Goal: Task Accomplishment & Management: Manage account settings

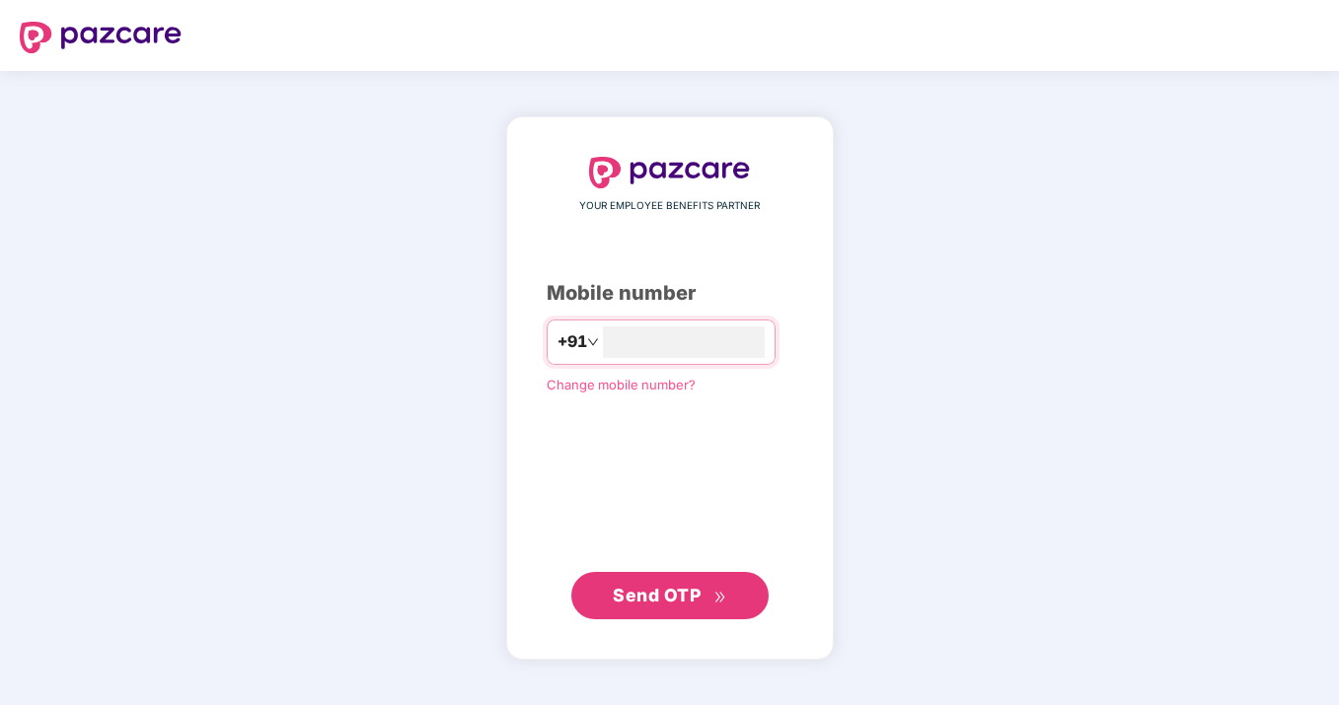
type input "**********"
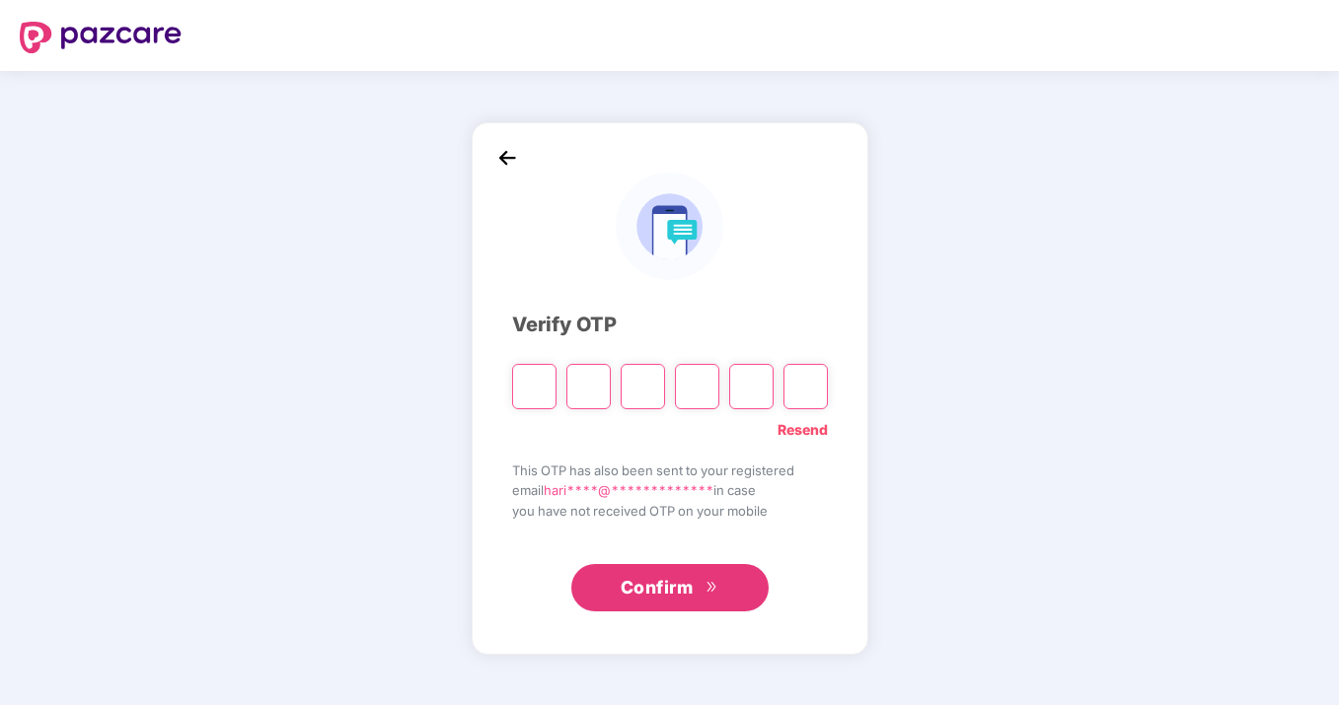
type input "*"
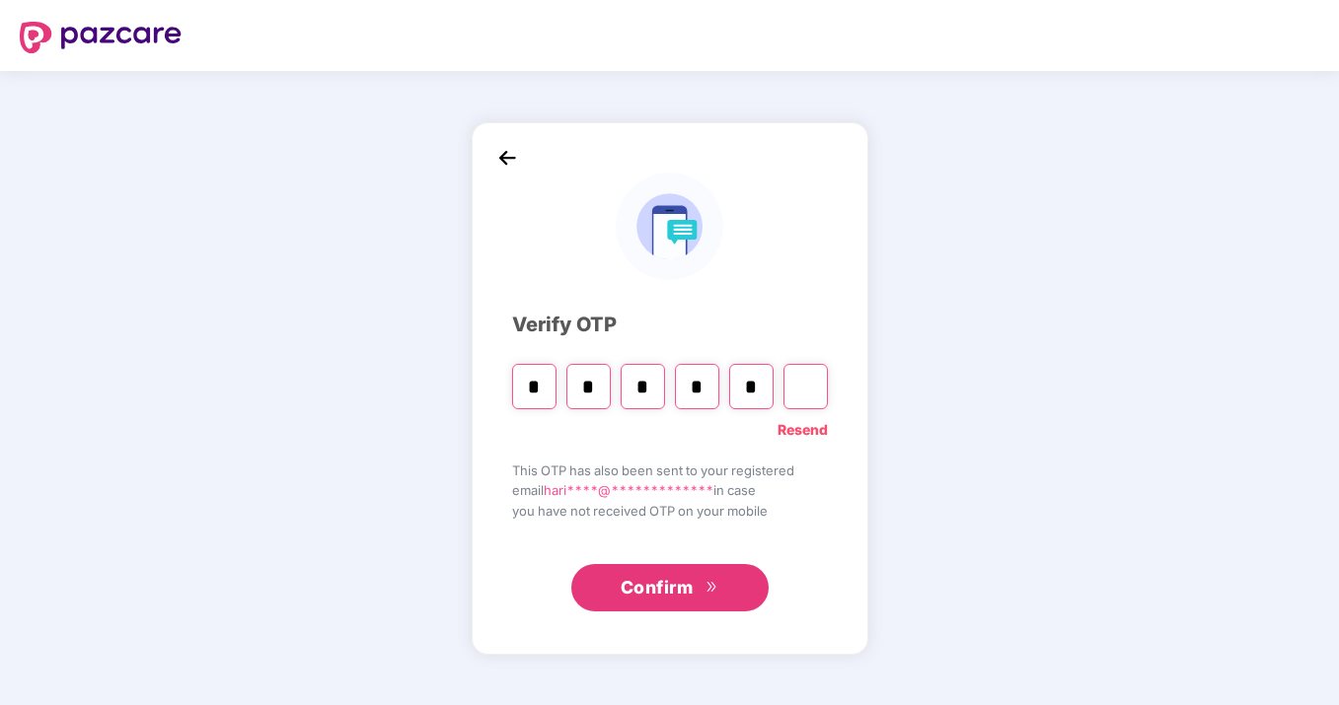
type input "*"
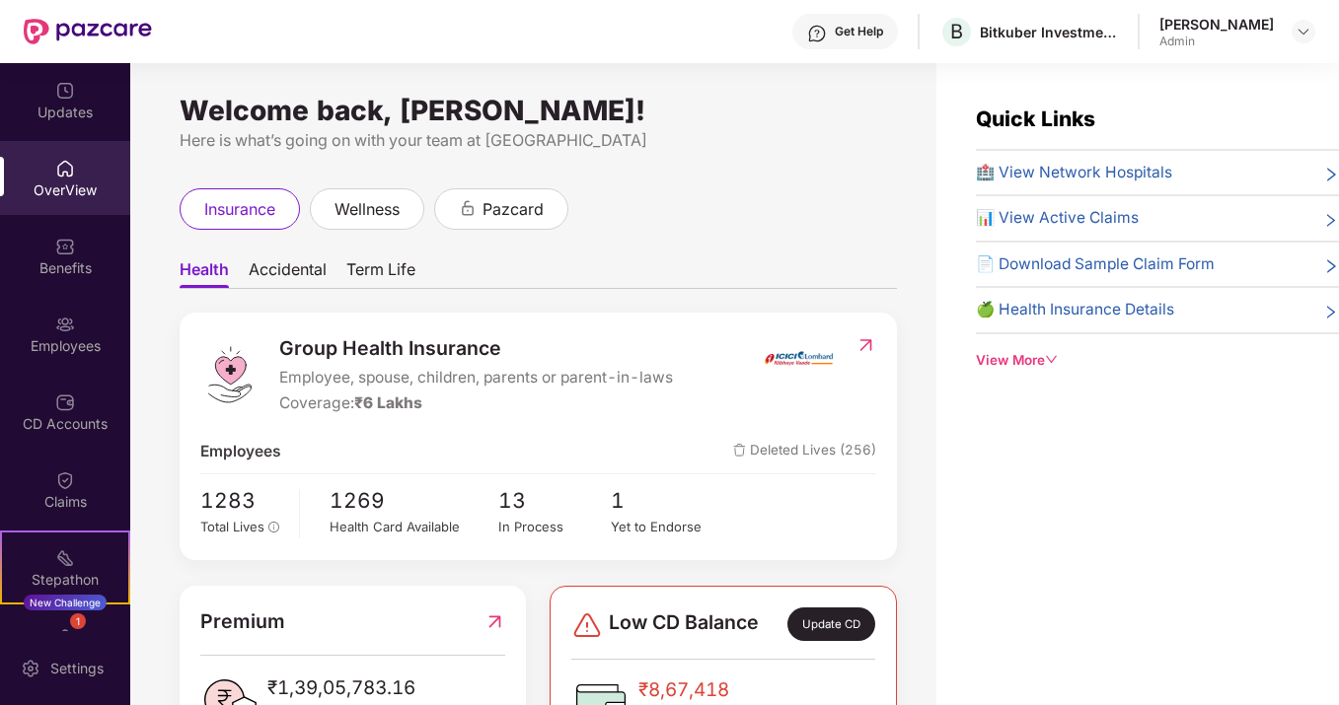
click at [378, 271] on span "Term Life" at bounding box center [380, 273] width 69 height 29
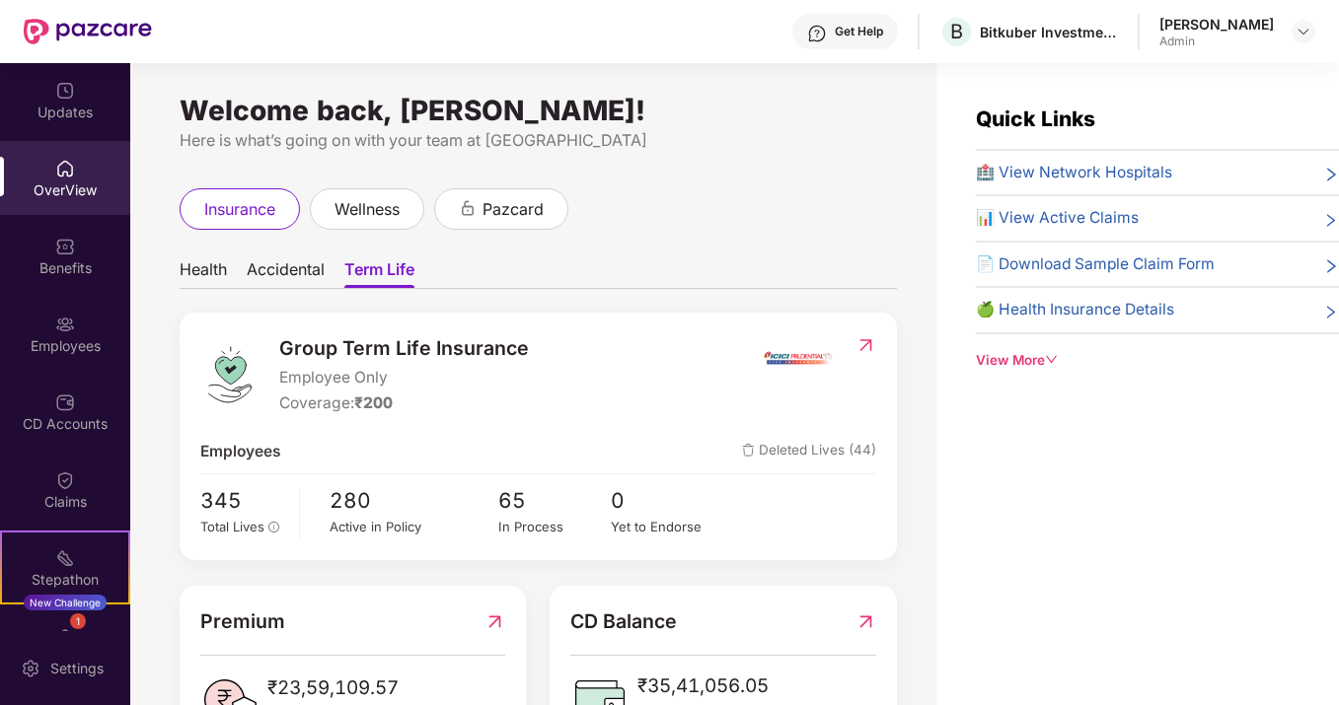
click at [864, 346] on img at bounding box center [865, 345] width 21 height 20
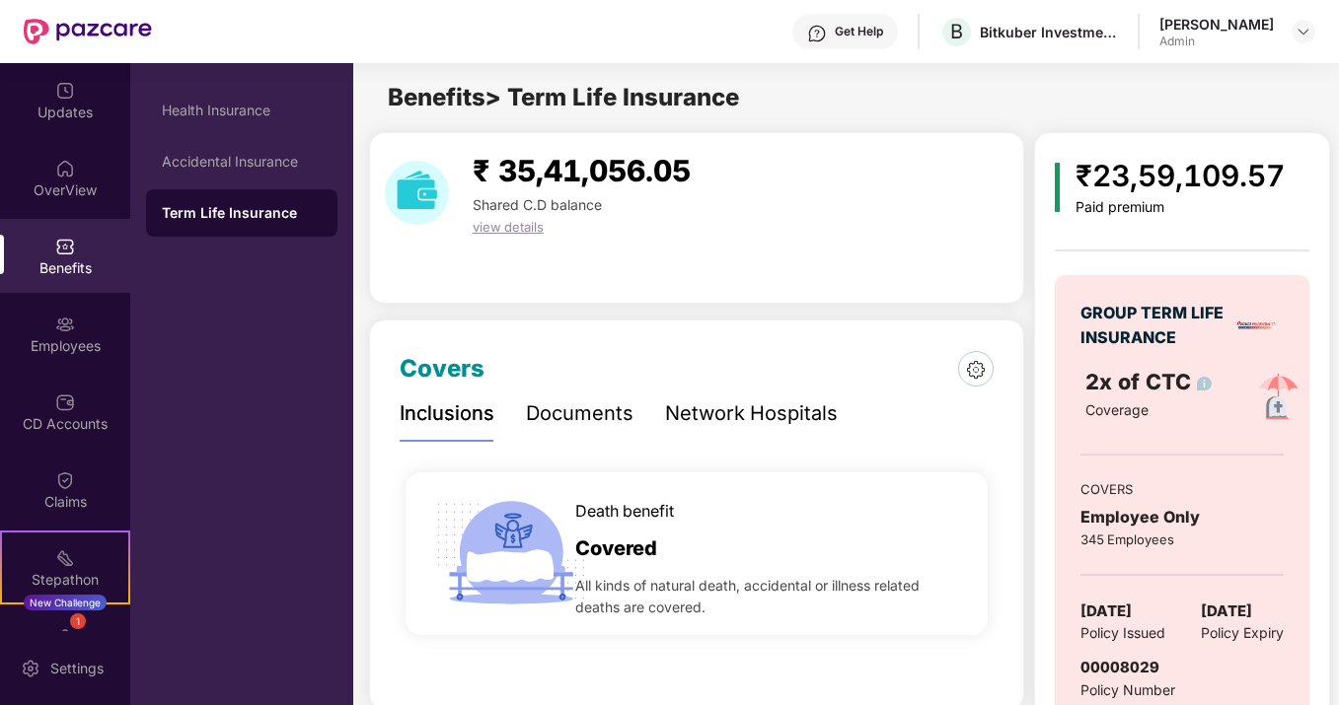
click at [516, 231] on span "view details" at bounding box center [508, 227] width 71 height 16
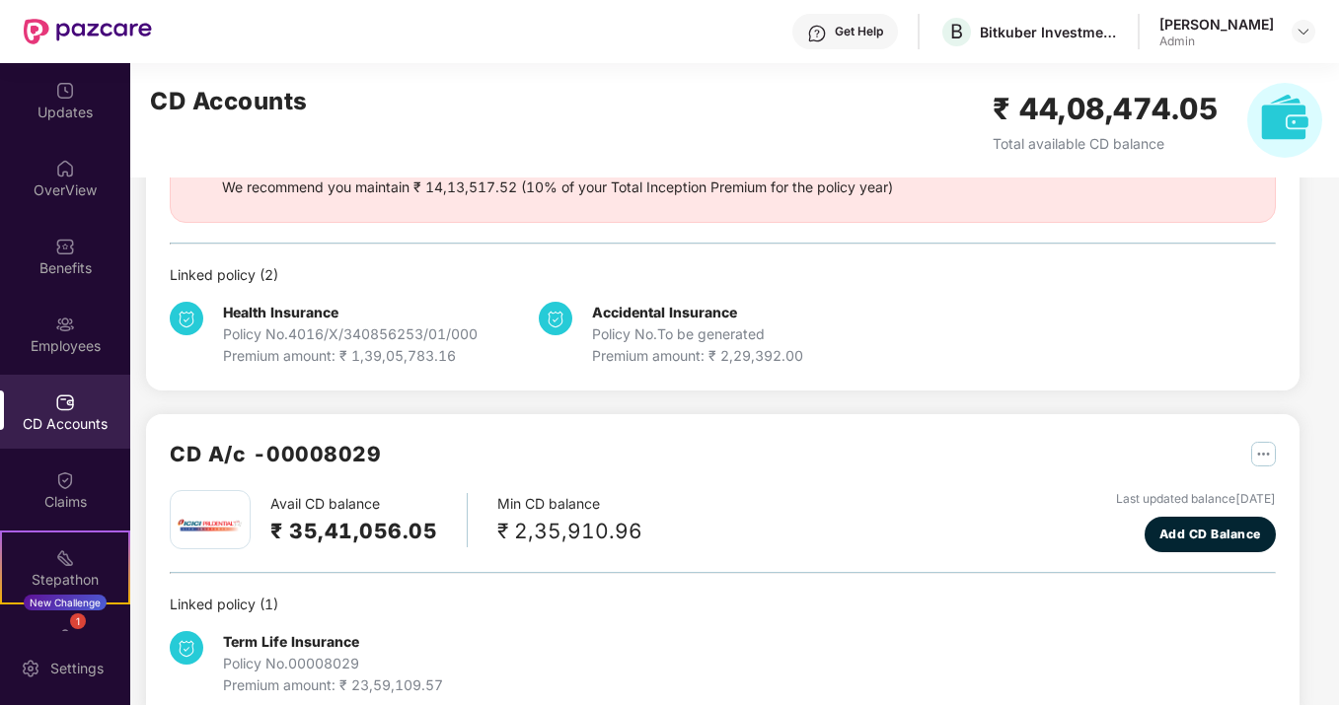
scroll to position [265, 0]
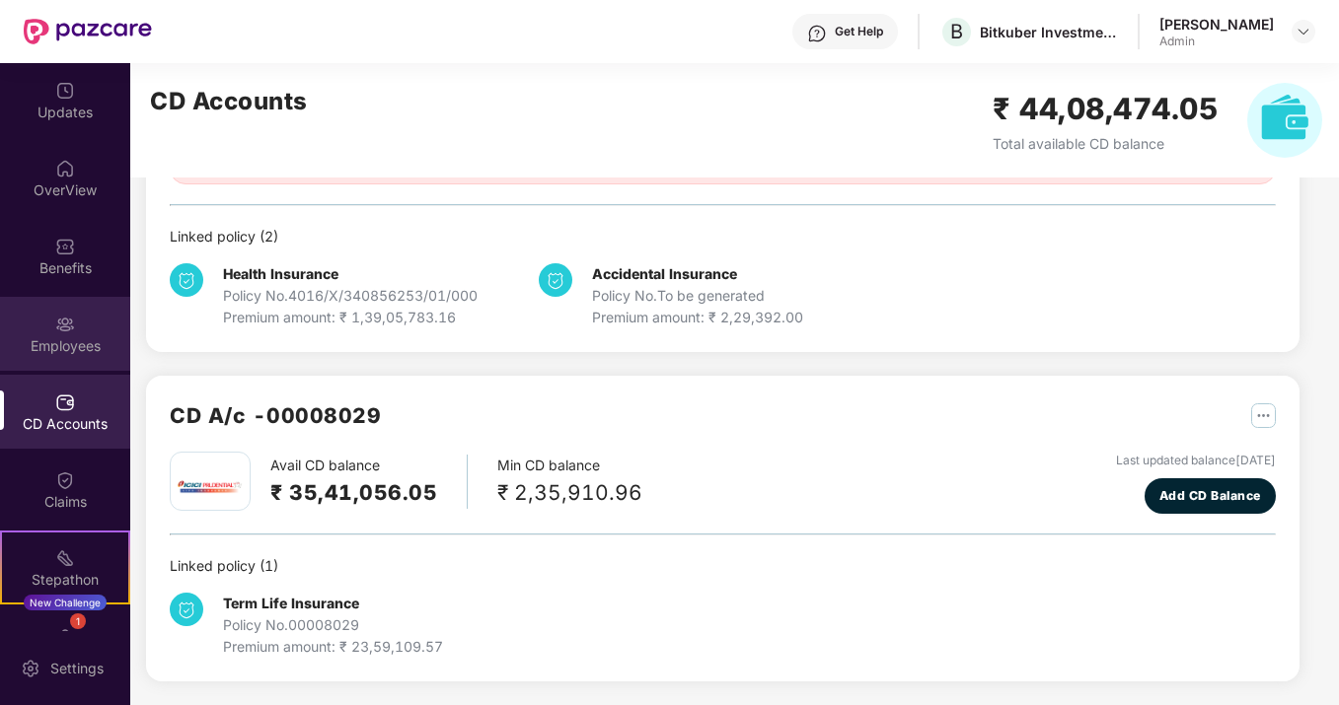
click at [72, 334] on div "Employees" at bounding box center [65, 334] width 130 height 74
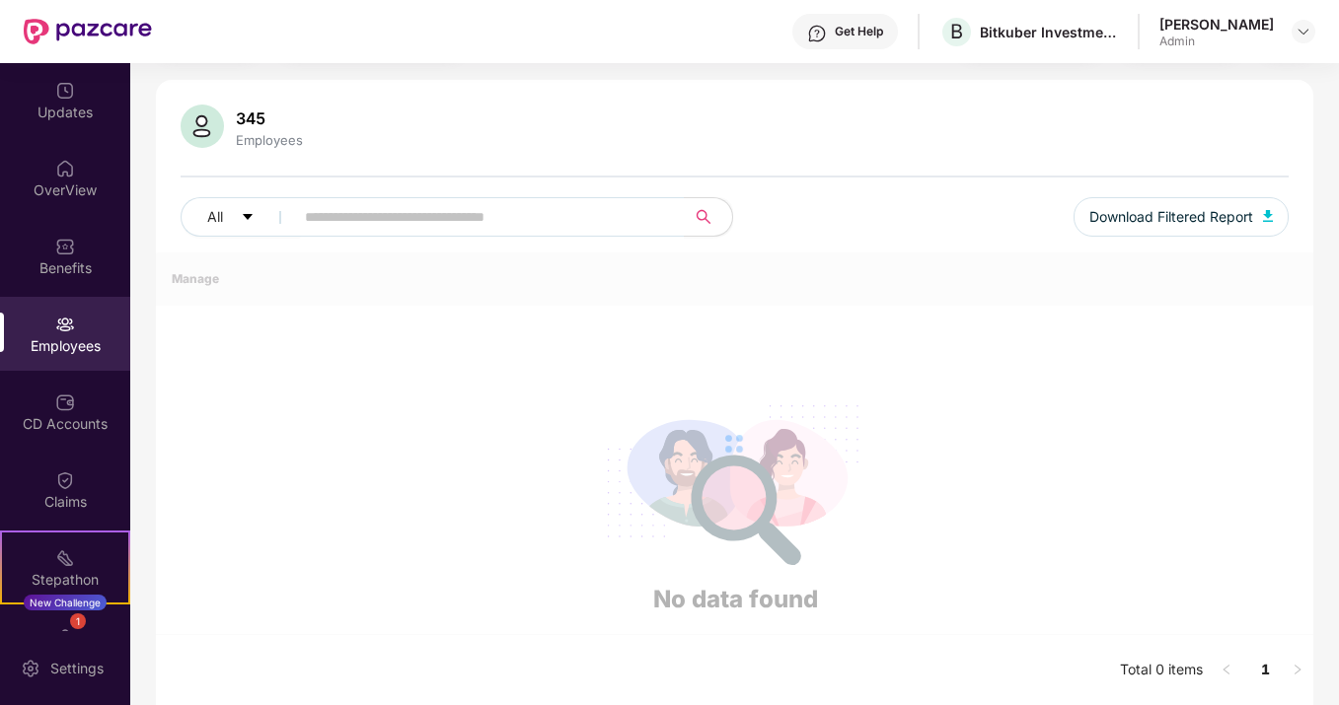
scroll to position [265, 0]
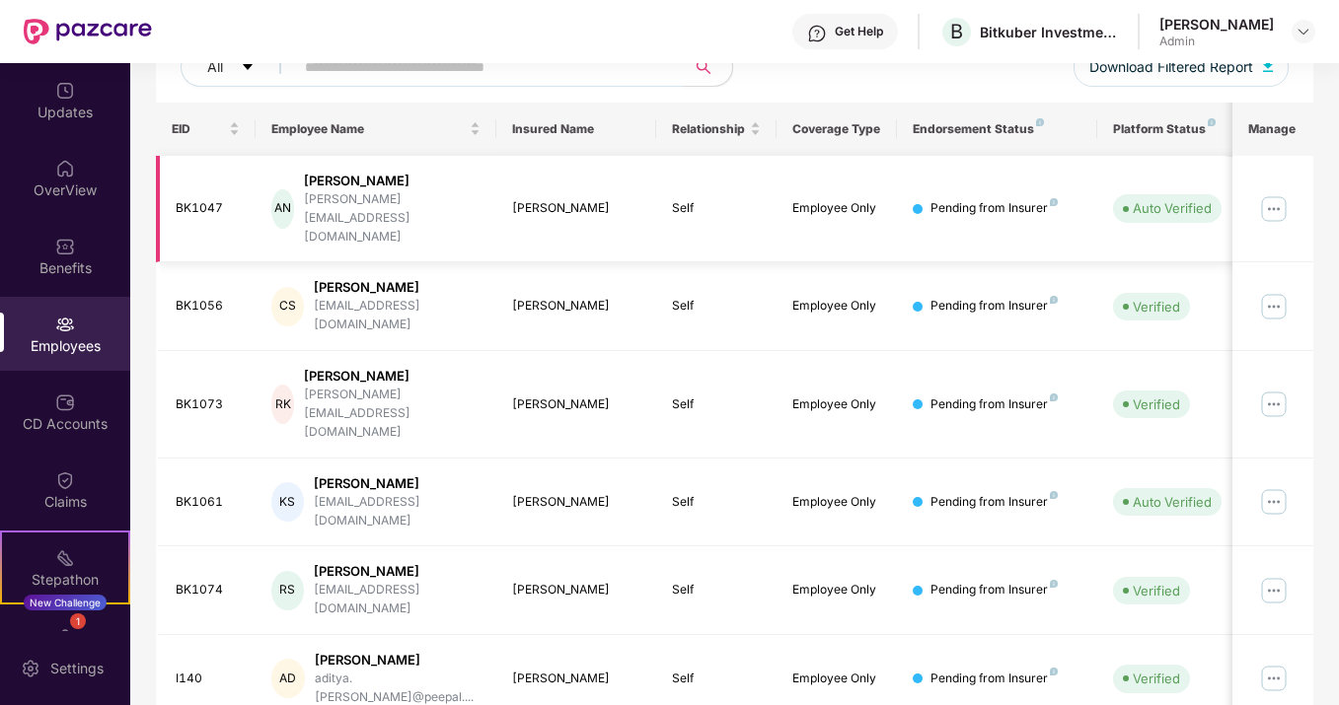
click at [1145, 215] on td "Auto Verified" at bounding box center [1167, 210] width 140 height 108
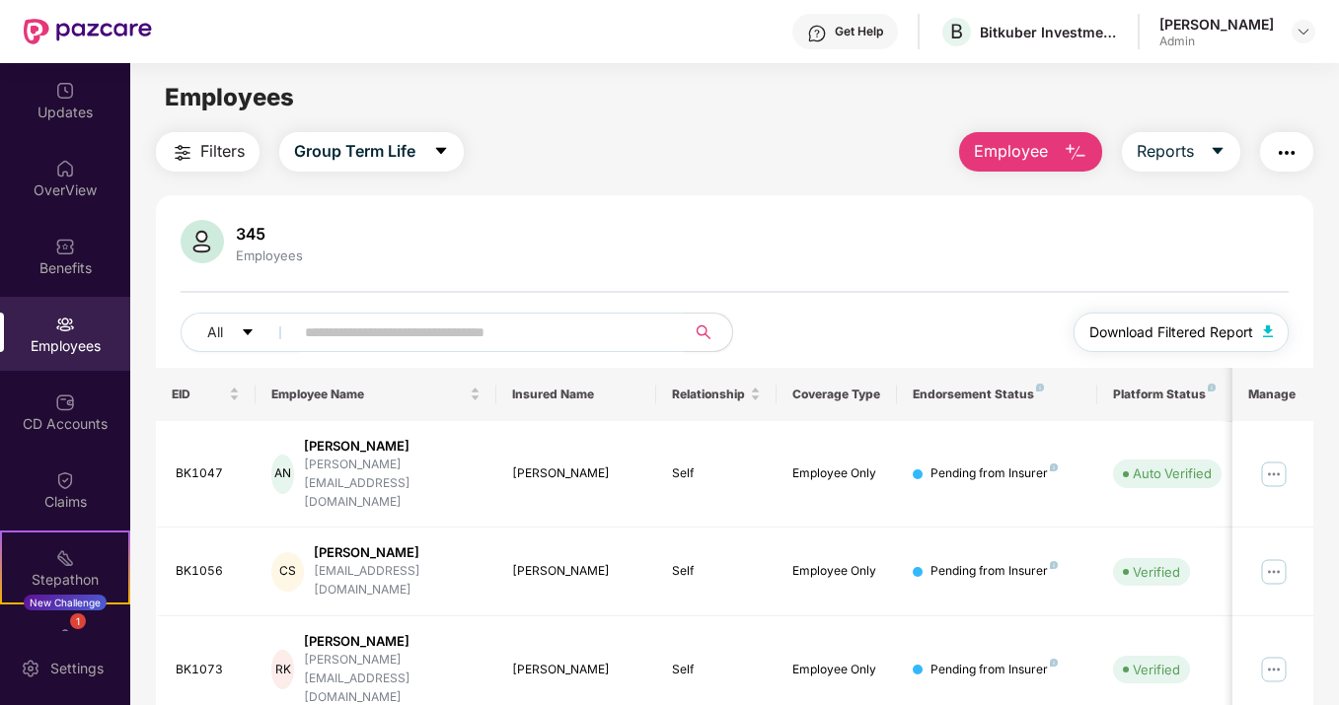
click at [1150, 347] on button "Download Filtered Report" at bounding box center [1180, 332] width 215 height 39
click at [1199, 156] on button "Reports" at bounding box center [1181, 151] width 118 height 39
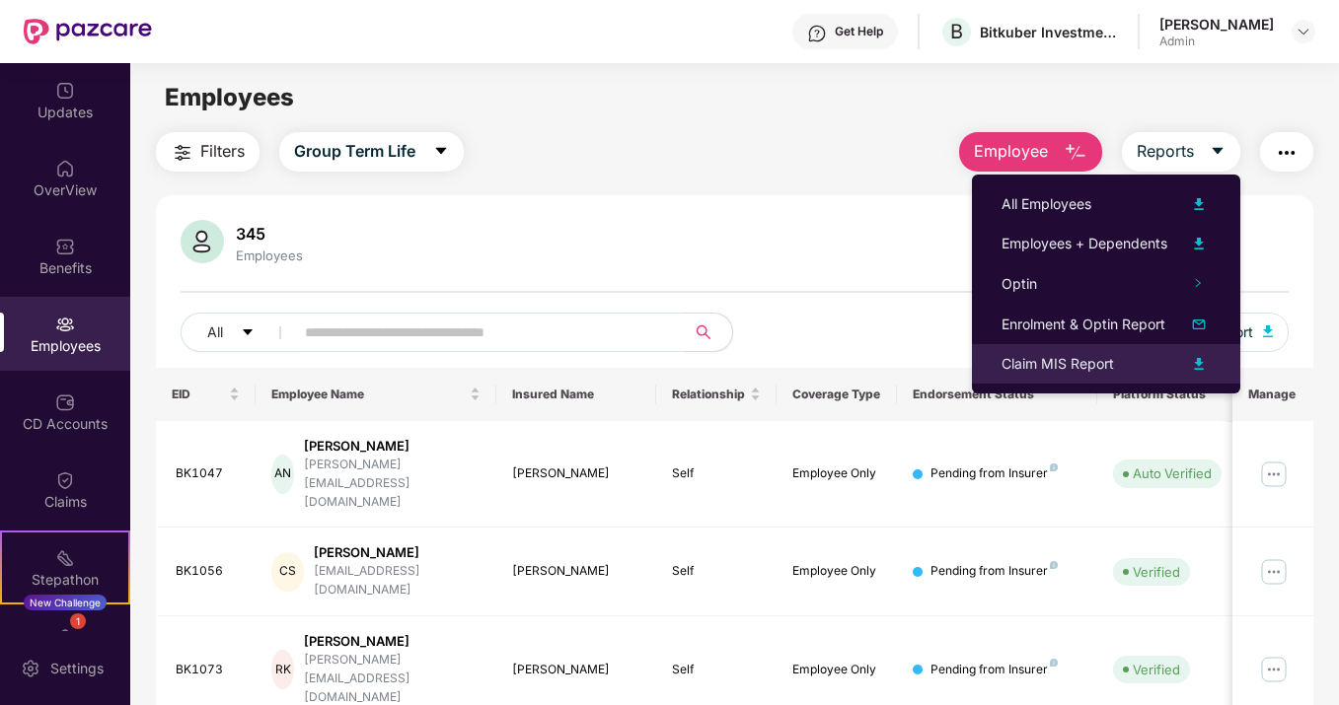
click at [1208, 358] on img at bounding box center [1199, 364] width 24 height 24
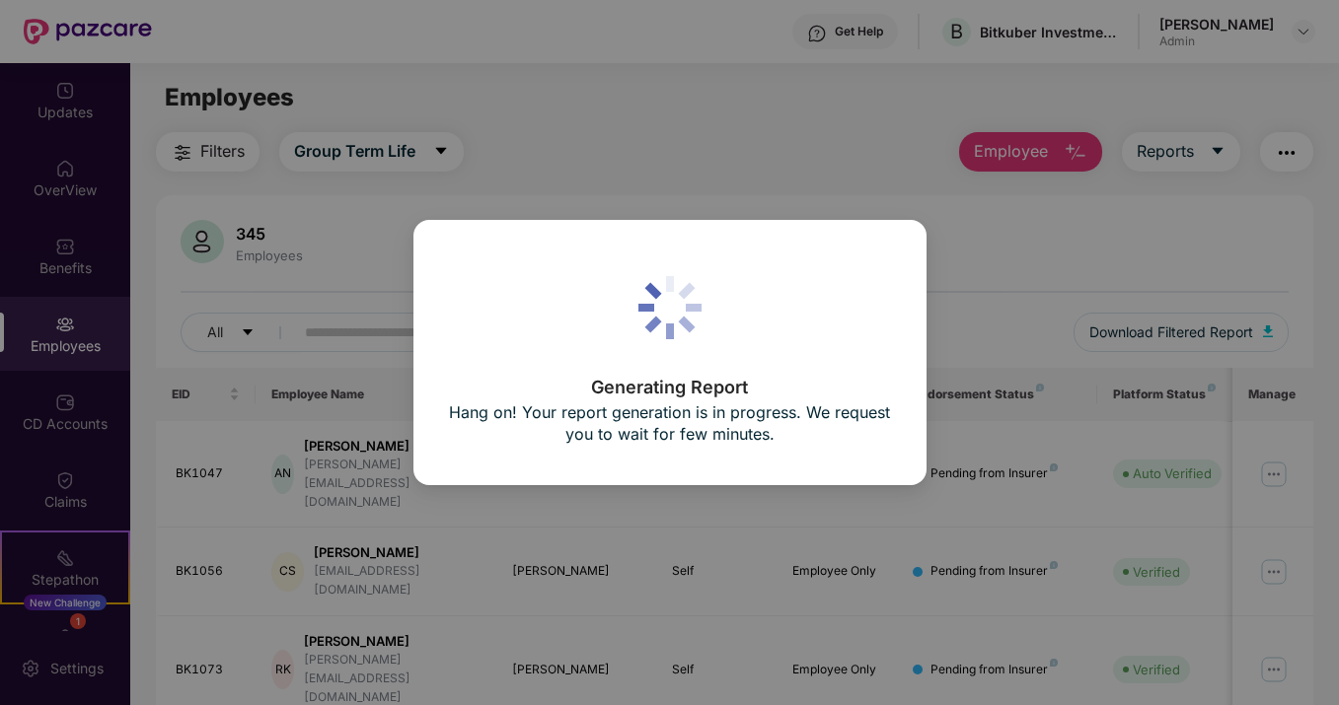
click at [1057, 210] on div "Generating Report Hang on! Your report generation is in progress. We request yo…" at bounding box center [669, 352] width 1339 height 705
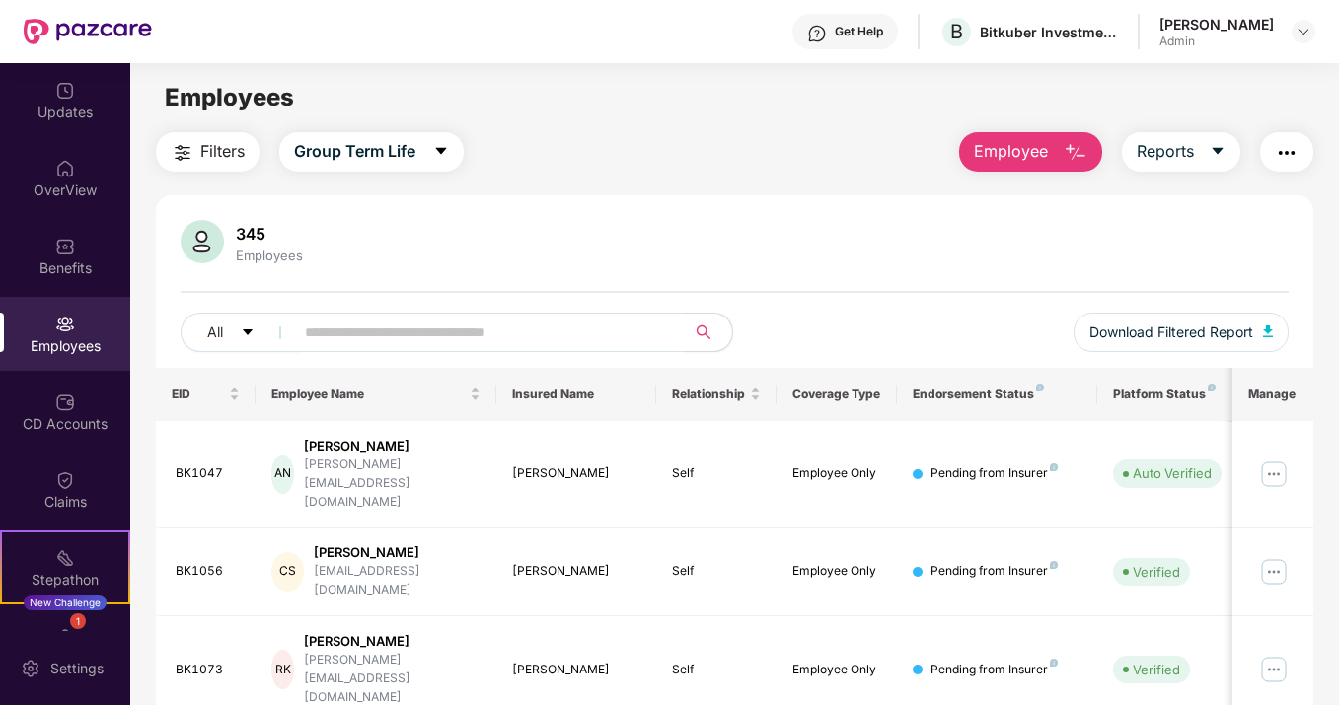
click at [66, 332] on img at bounding box center [65, 325] width 20 height 20
click at [338, 156] on span "Group Term Life" at bounding box center [354, 151] width 121 height 25
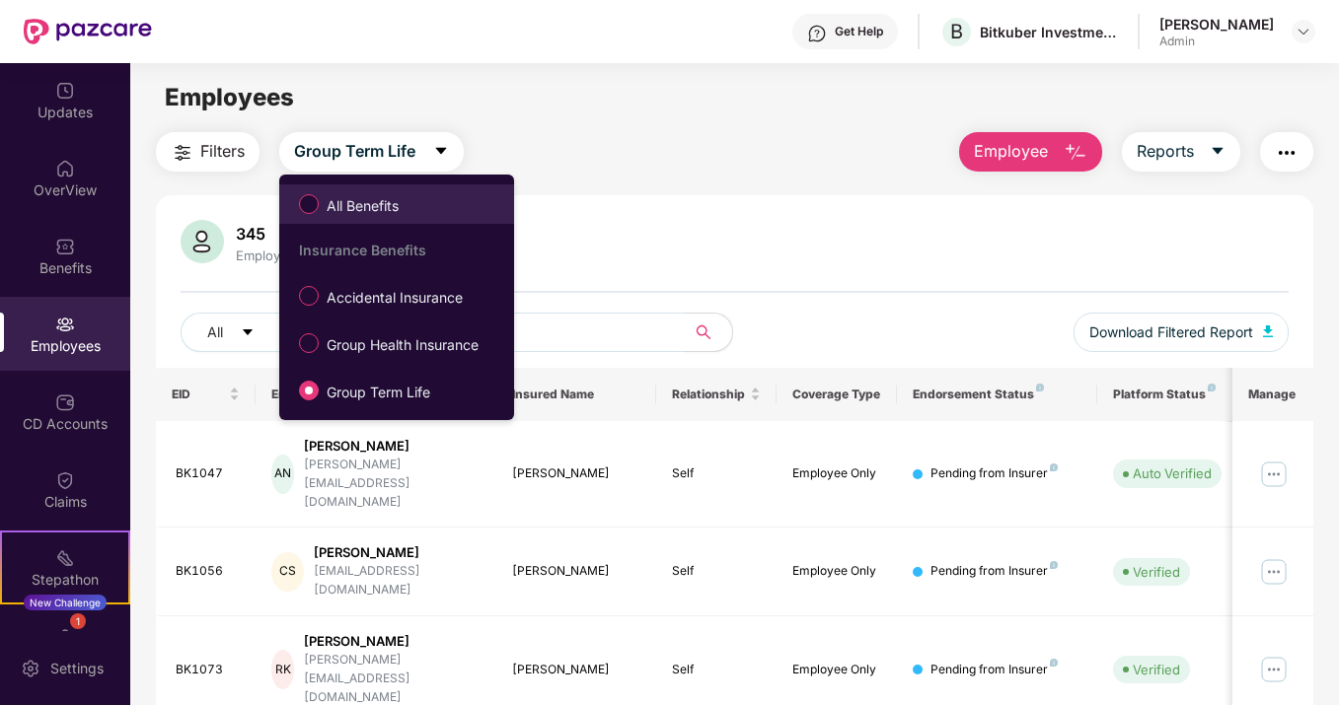
click at [338, 209] on span "All Benefits" at bounding box center [363, 206] width 88 height 22
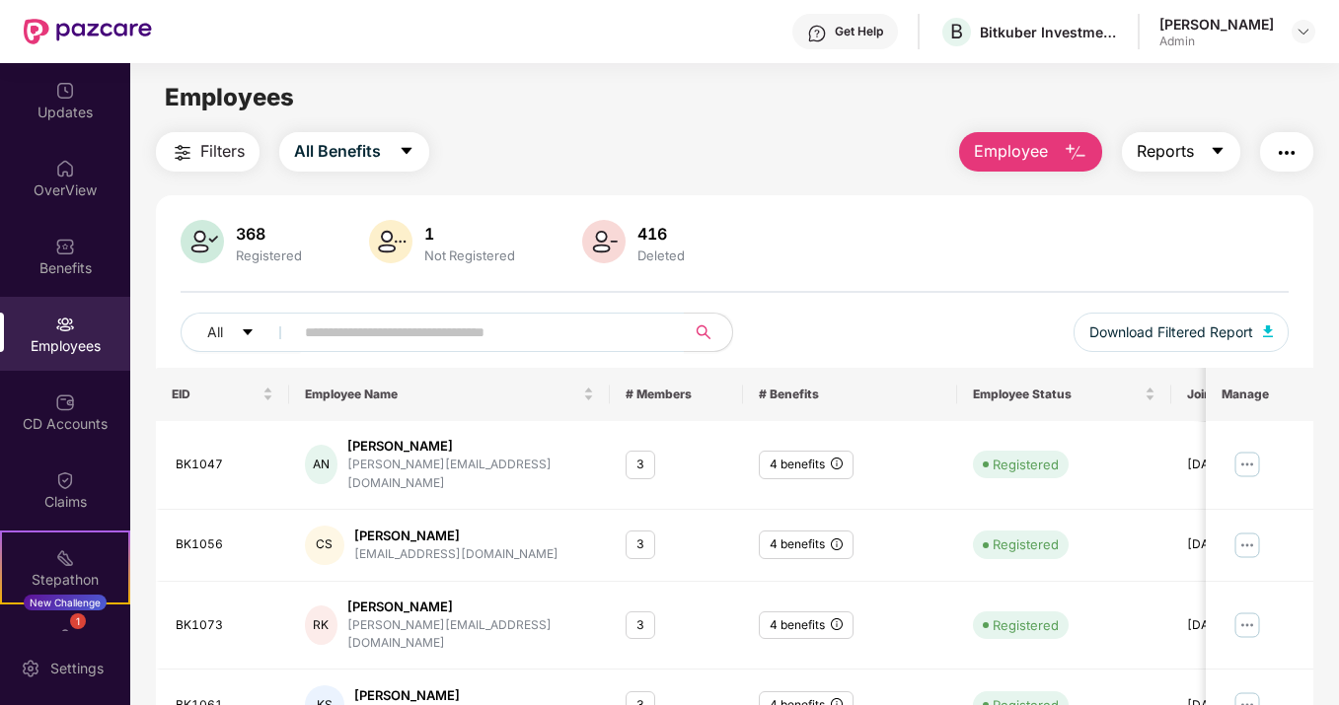
click at [1195, 164] on button "Reports" at bounding box center [1181, 151] width 118 height 39
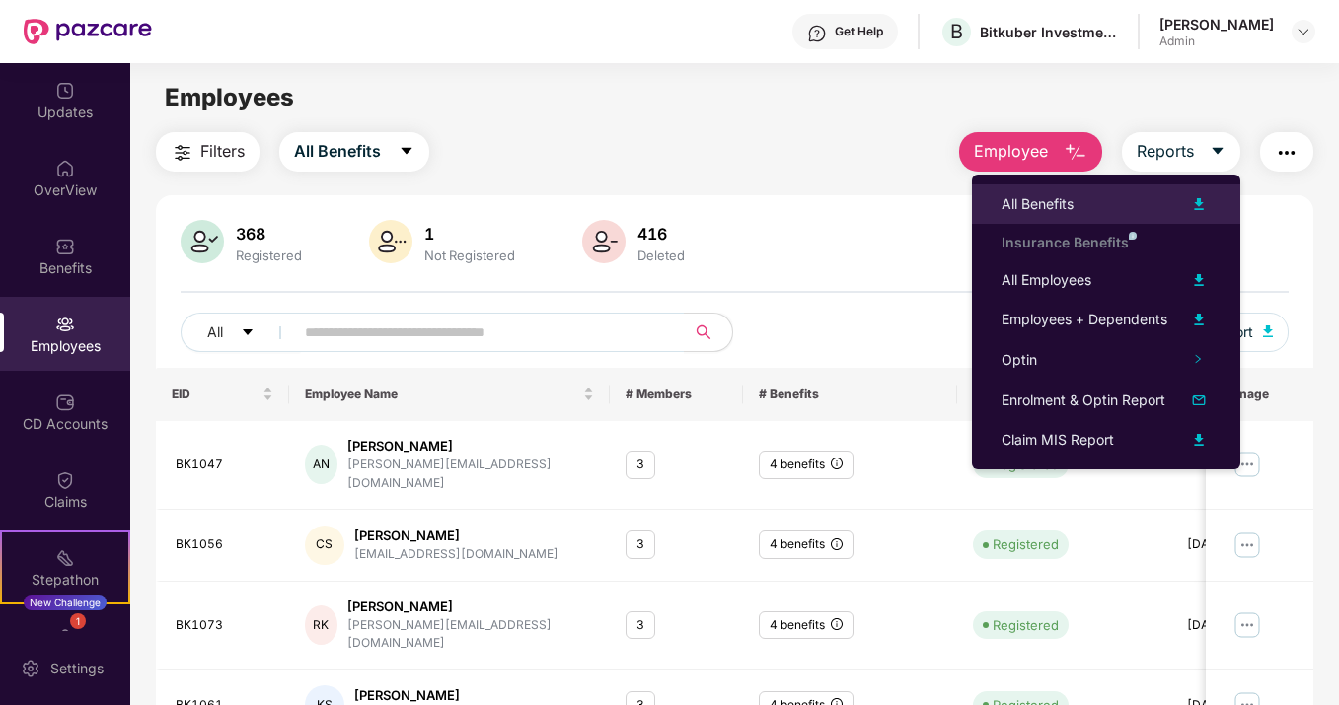
click at [1198, 206] on img at bounding box center [1199, 204] width 24 height 24
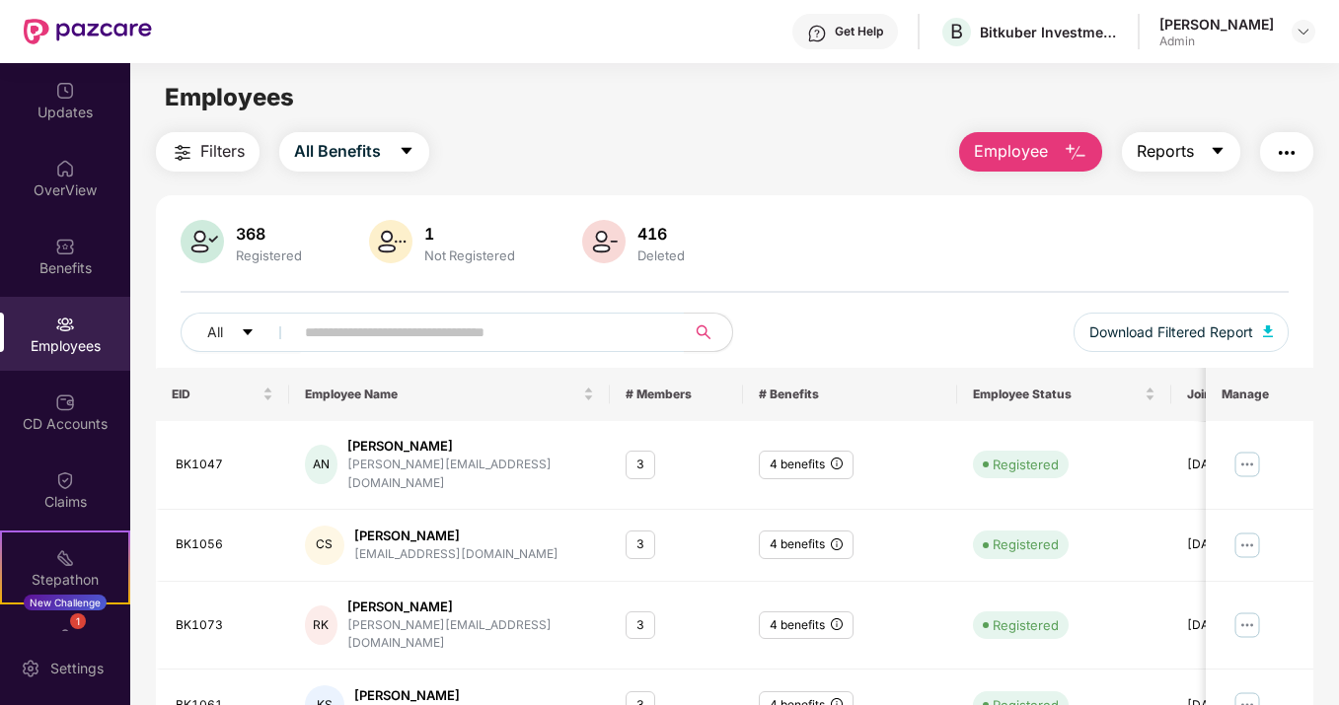
click at [1205, 153] on button "Reports" at bounding box center [1181, 151] width 118 height 39
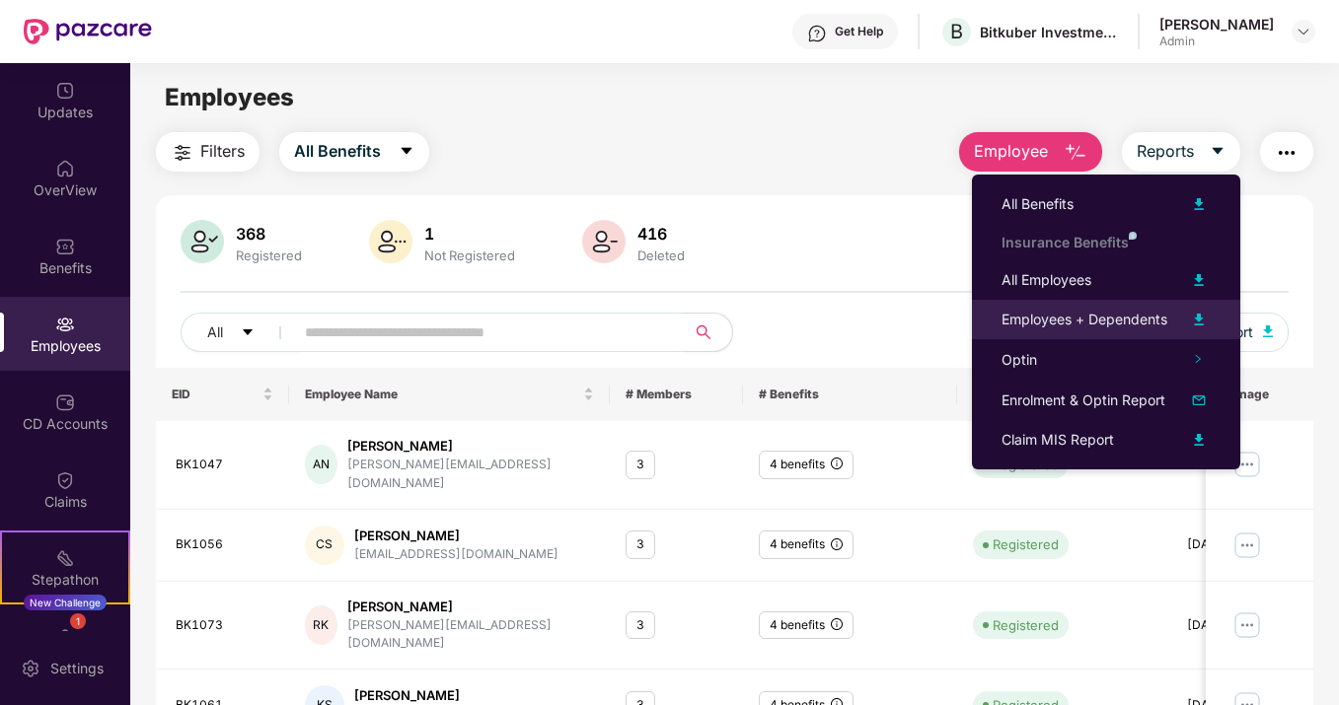
click at [1197, 323] on img at bounding box center [1199, 320] width 24 height 24
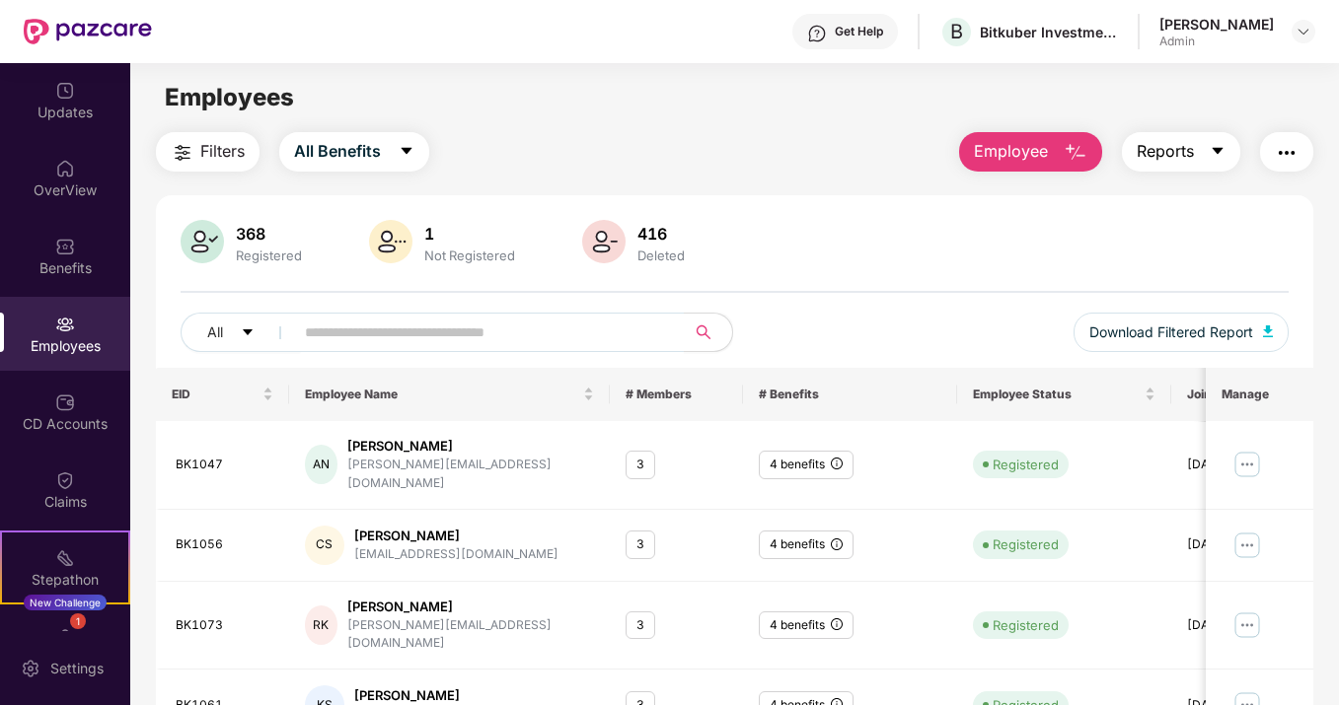
click at [1167, 155] on span "Reports" at bounding box center [1164, 151] width 57 height 25
click at [685, 119] on main "Employees Filters All Benefits Employee Reports 368 Registered 1 Not Registered…" at bounding box center [734, 415] width 1208 height 705
click at [70, 677] on div "Settings" at bounding box center [76, 669] width 65 height 20
click at [88, 662] on div "Settings" at bounding box center [76, 669] width 65 height 20
click at [53, 681] on div "Settings" at bounding box center [65, 668] width 130 height 74
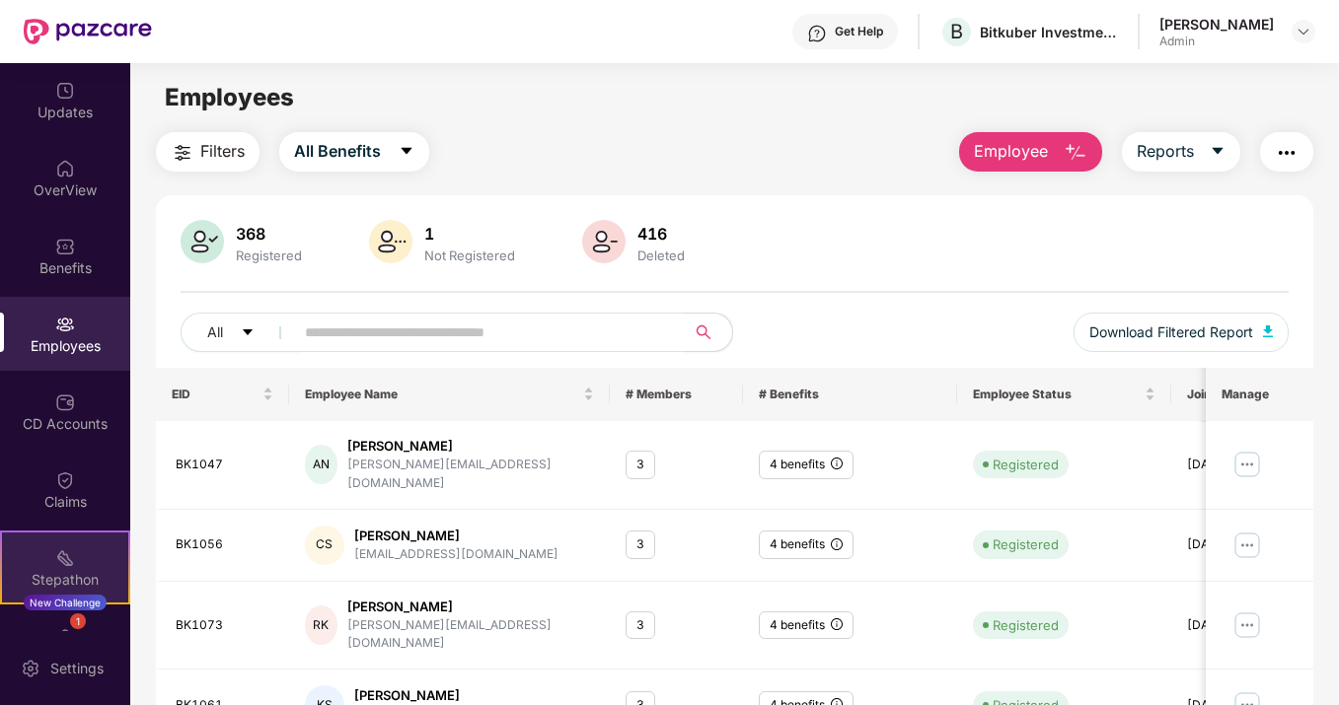
scroll to position [133, 0]
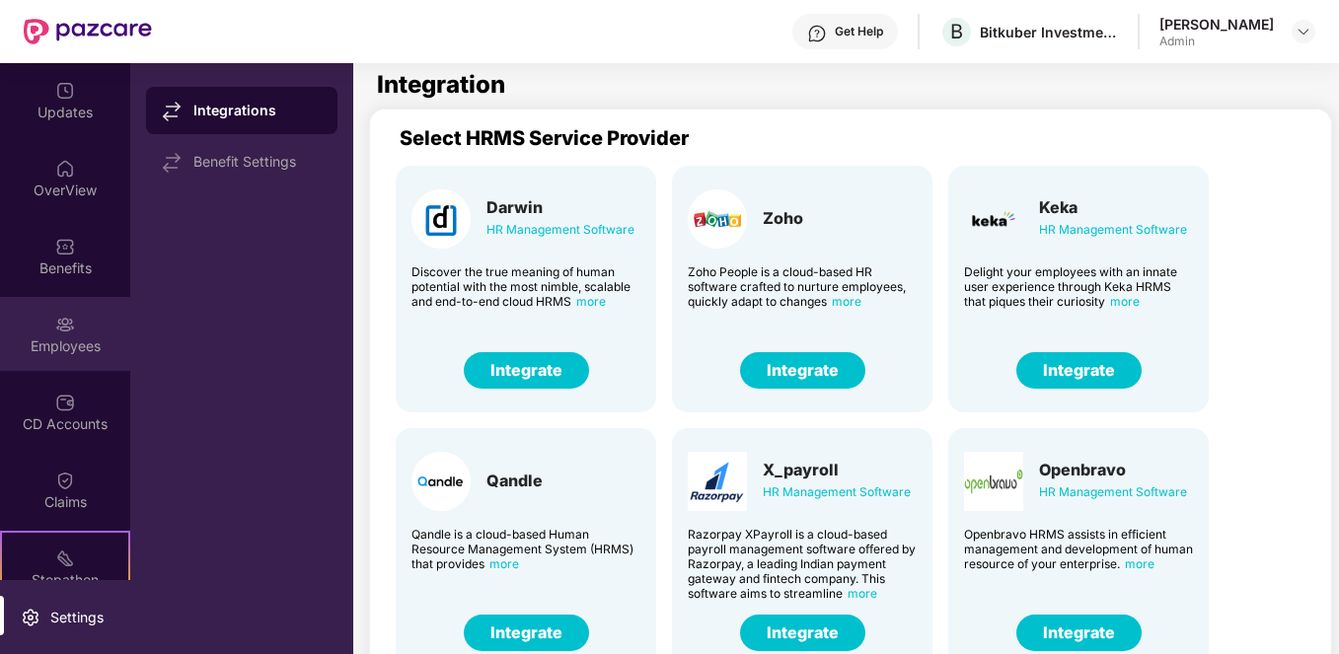
click at [91, 334] on div "Employees" at bounding box center [65, 334] width 130 height 74
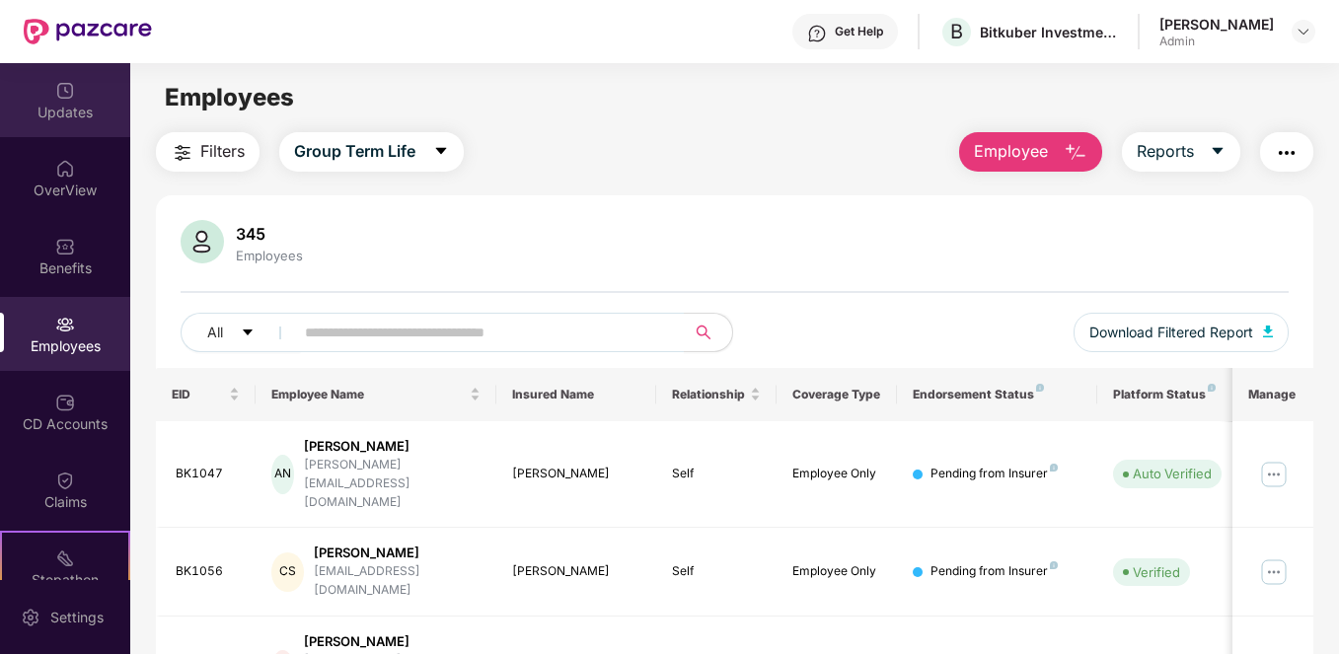
click at [74, 111] on div "Updates" at bounding box center [65, 113] width 130 height 20
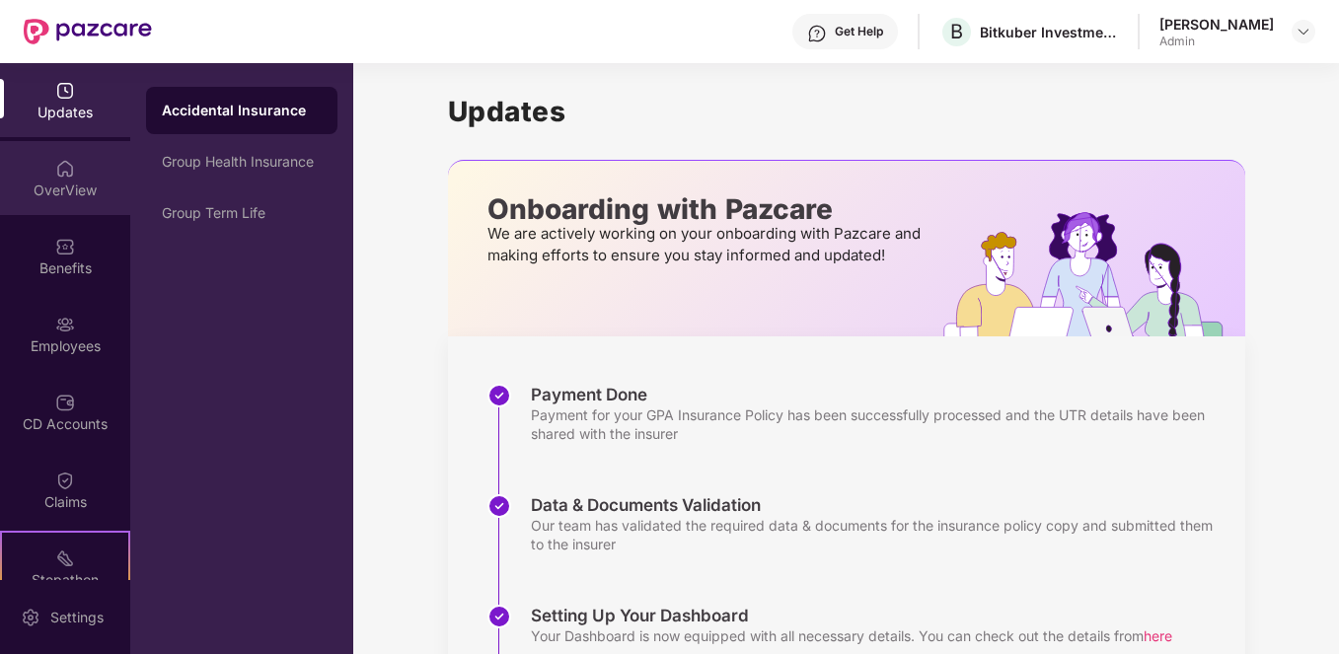
click at [52, 189] on div "OverView" at bounding box center [65, 191] width 130 height 20
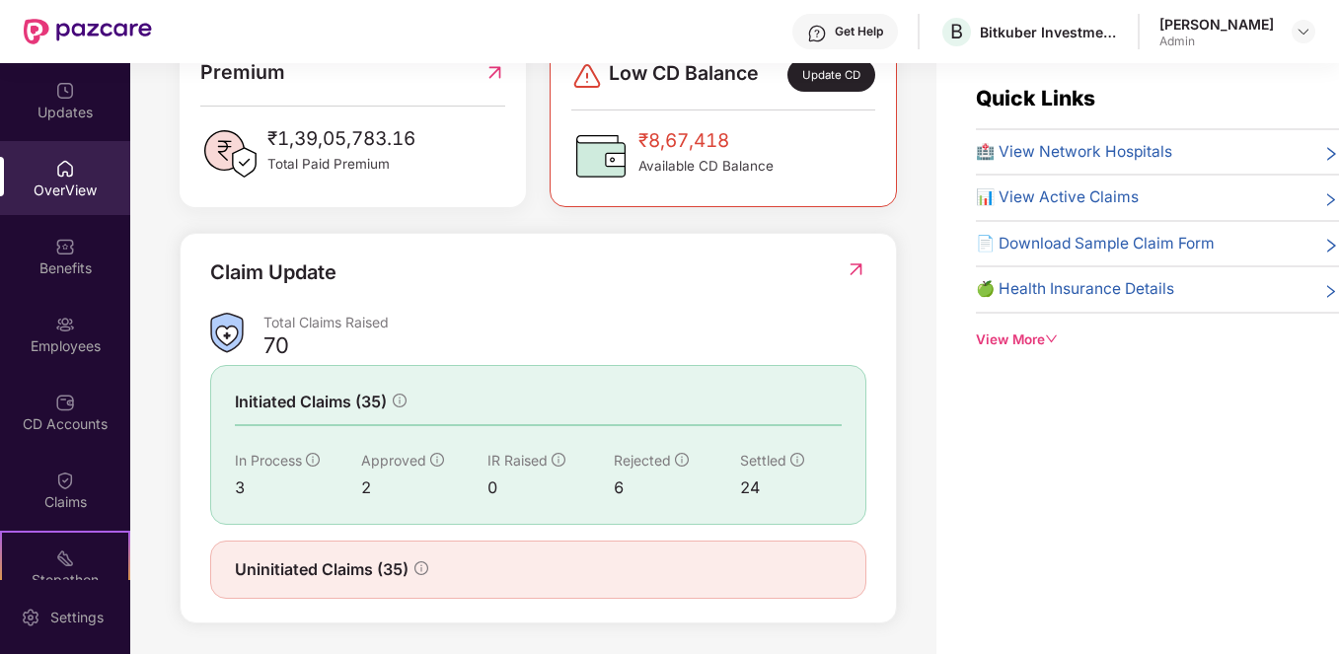
scroll to position [527, 0]
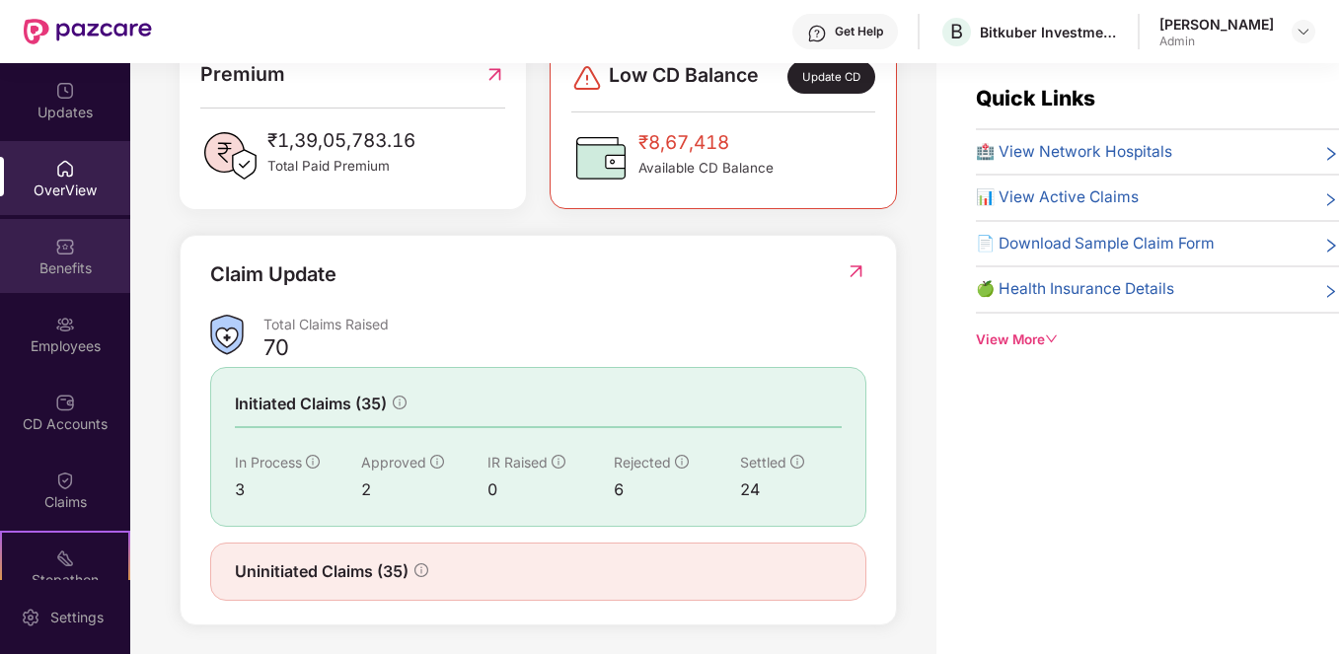
click at [79, 272] on div "Benefits" at bounding box center [65, 268] width 130 height 20
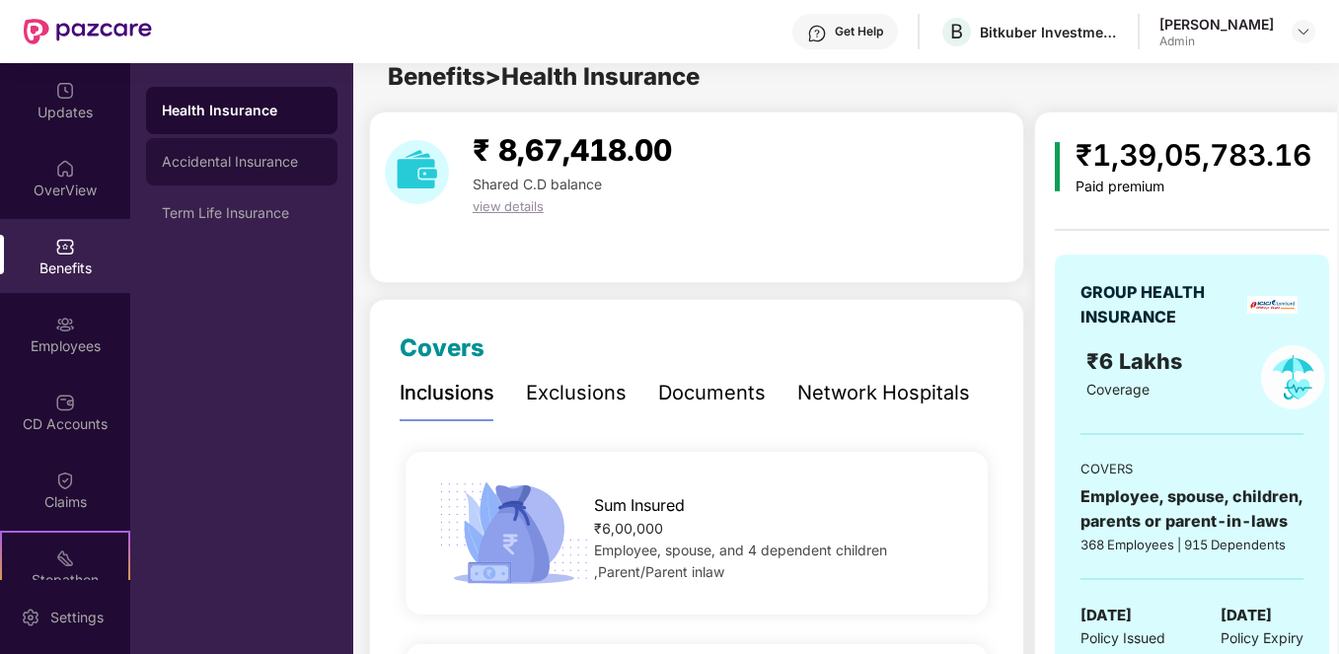
click at [306, 168] on div "Accidental Insurance" at bounding box center [242, 162] width 160 height 16
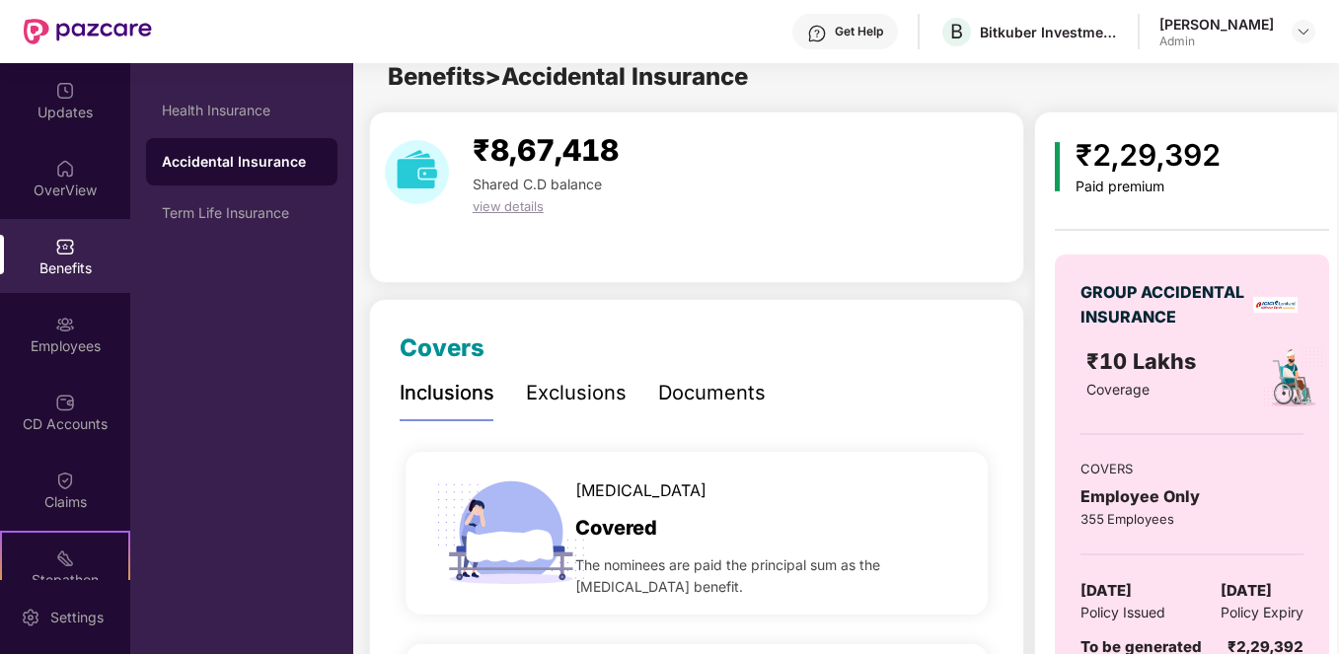
scroll to position [26, 0]
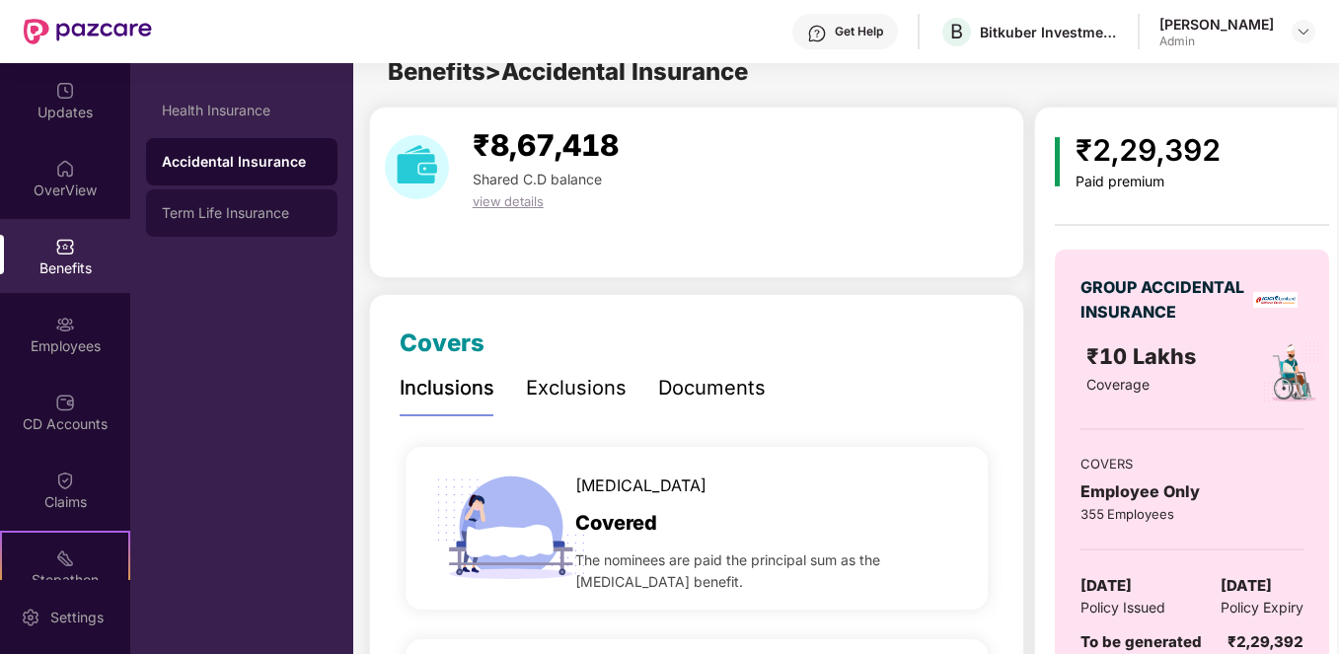
click at [260, 208] on div "Term Life Insurance" at bounding box center [242, 213] width 160 height 16
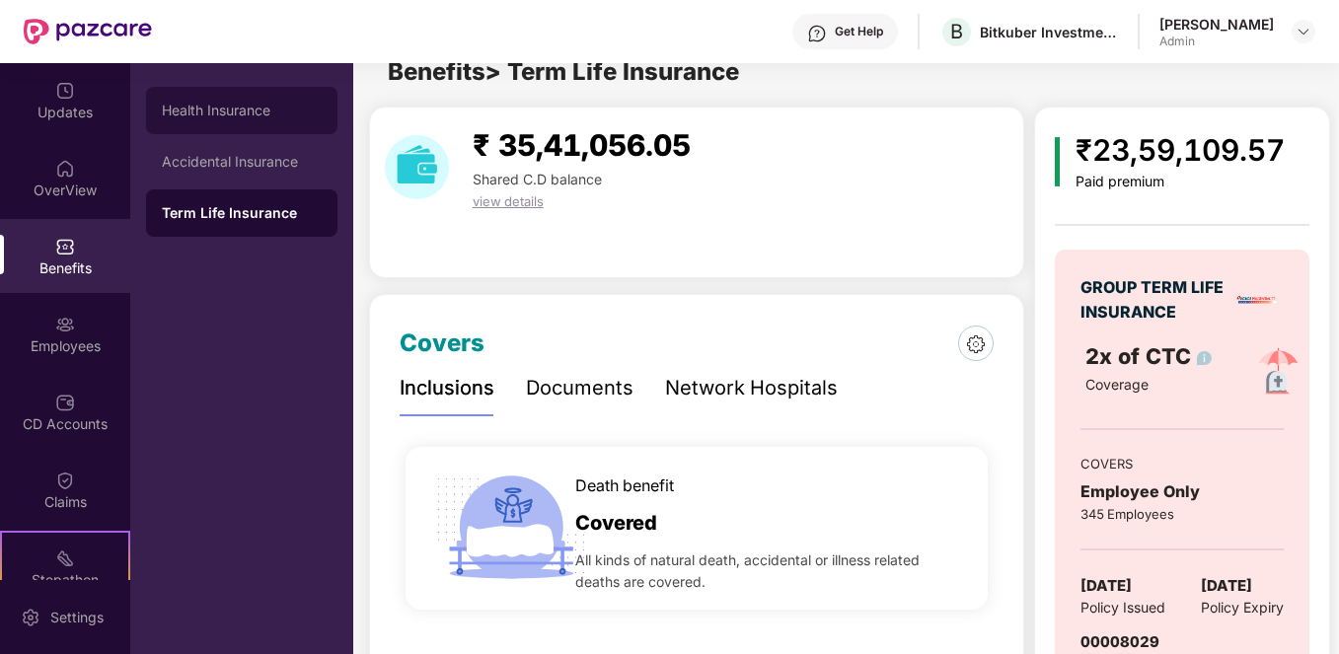
click at [280, 116] on div "Health Insurance" at bounding box center [242, 111] width 160 height 16
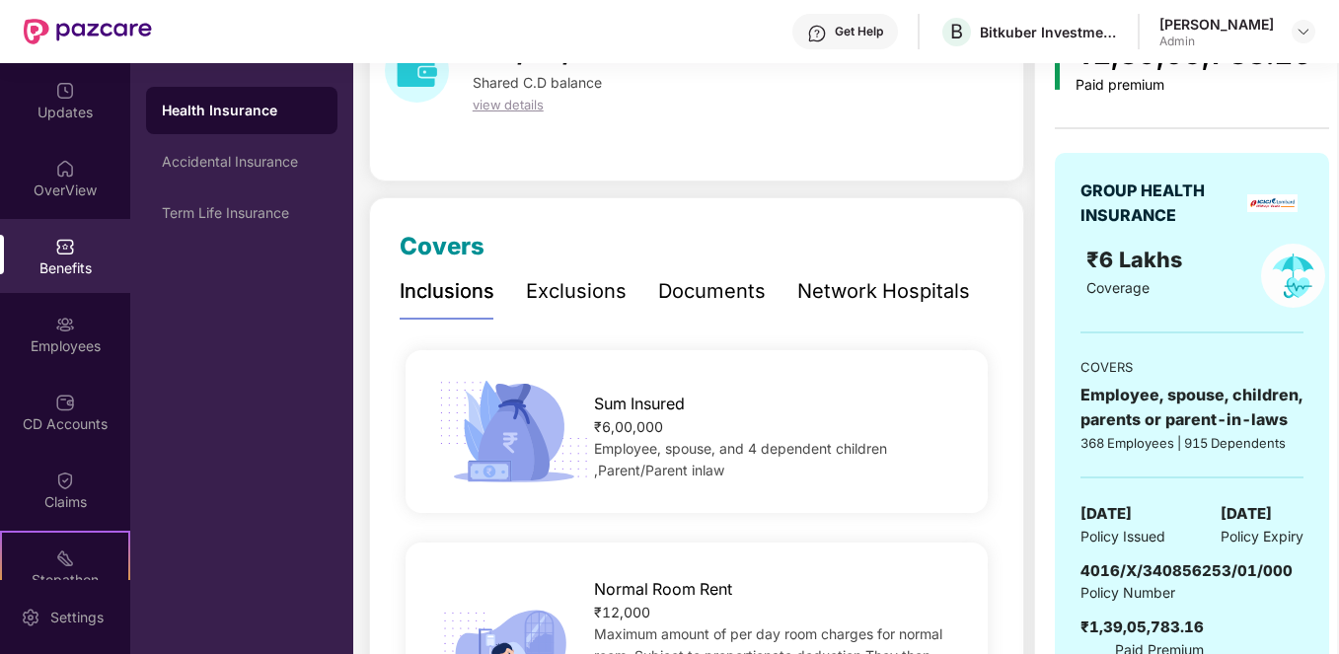
scroll to position [148, 0]
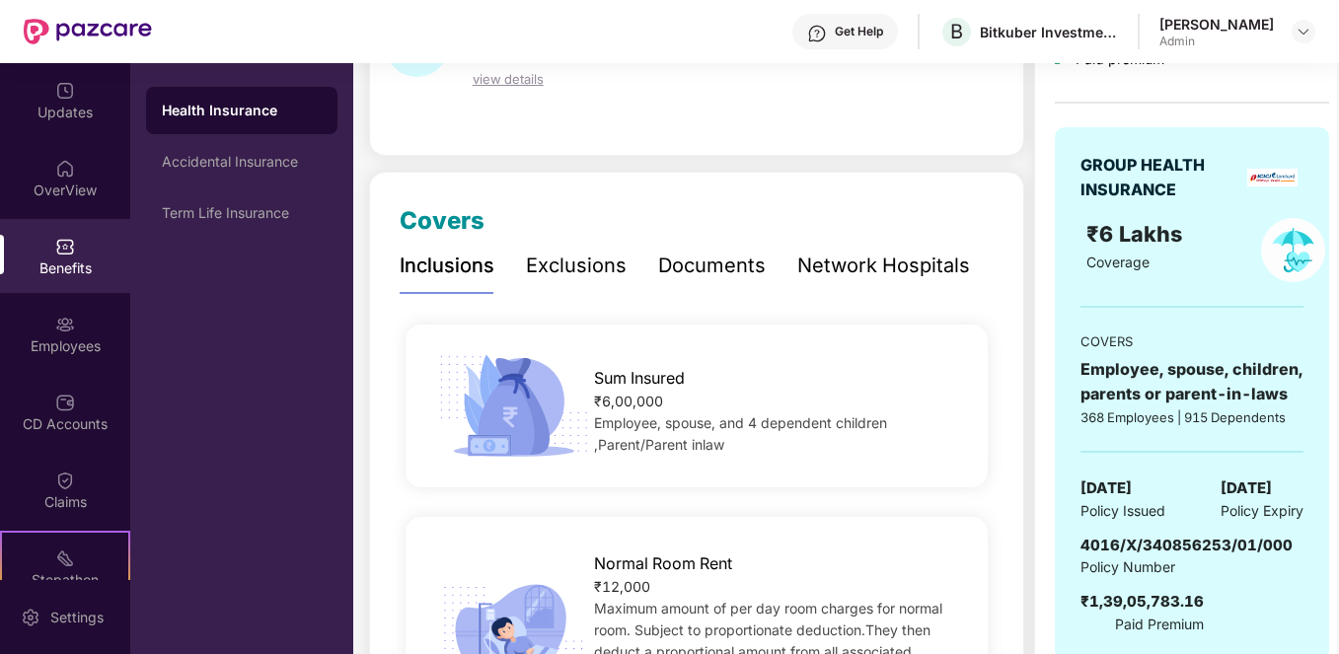
click at [864, 262] on div "Network Hospitals" at bounding box center [883, 266] width 173 height 31
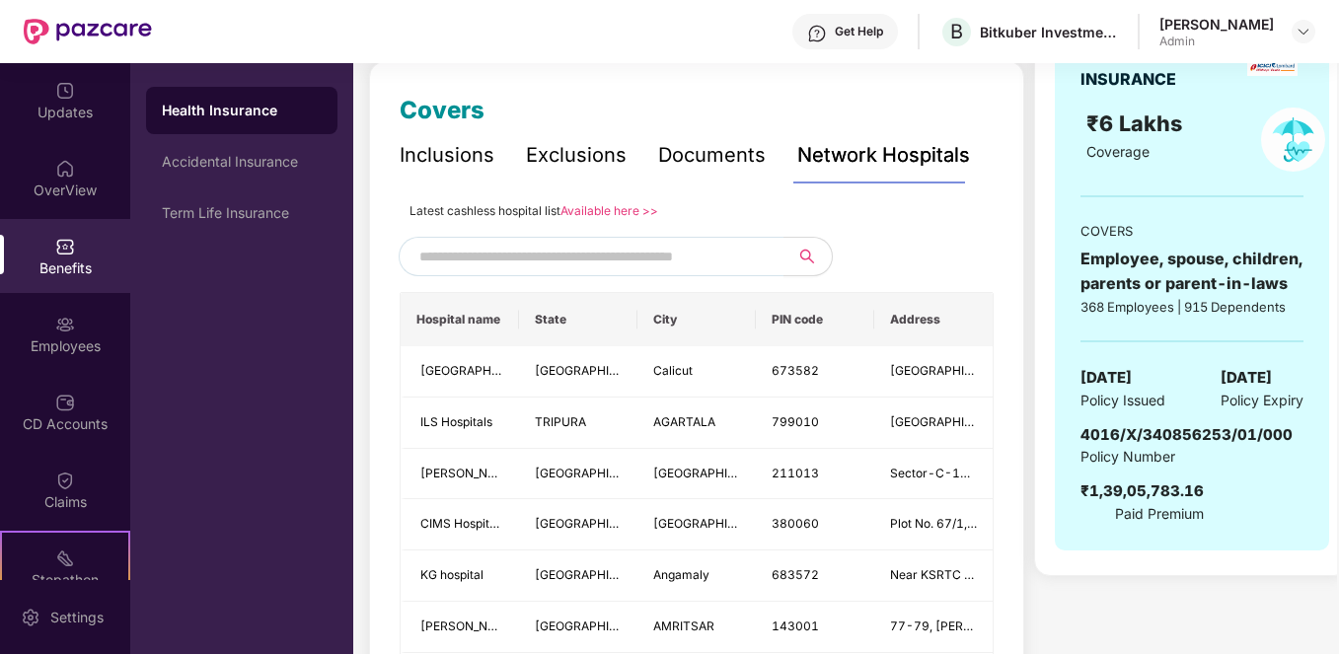
scroll to position [267, 0]
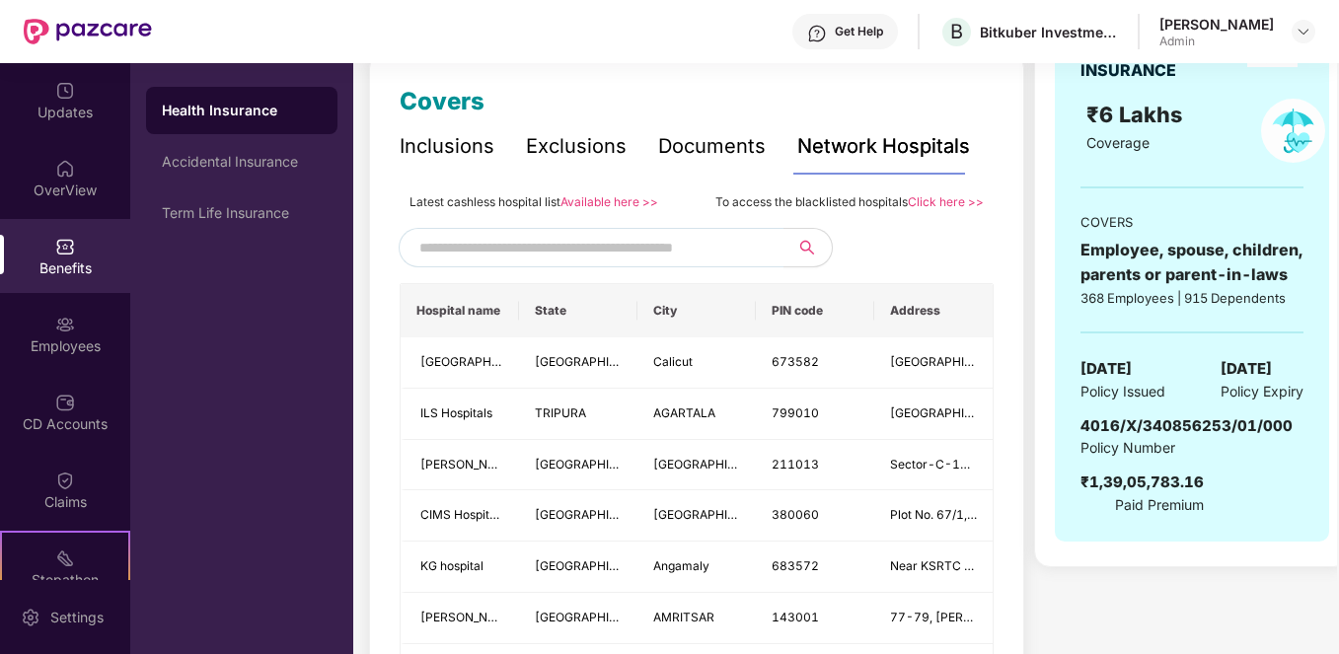
click at [605, 238] on input "text" at bounding box center [587, 248] width 337 height 30
click at [90, 330] on div "Employees" at bounding box center [65, 334] width 130 height 74
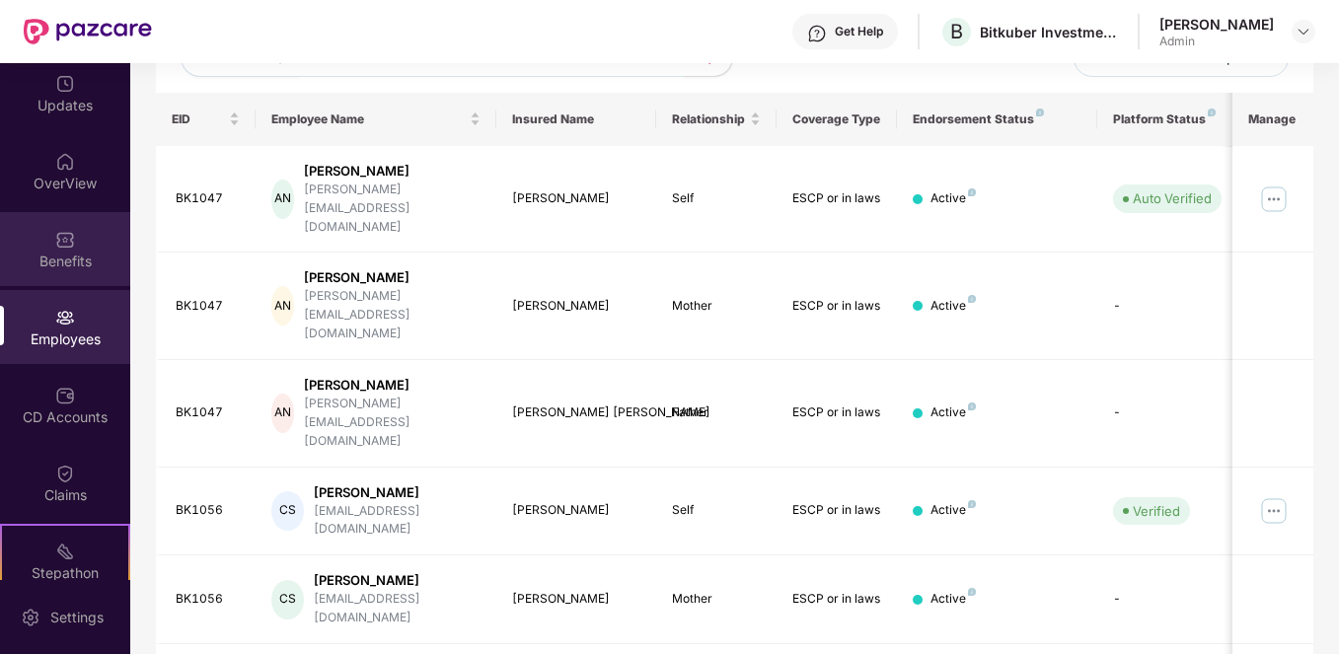
scroll to position [0, 0]
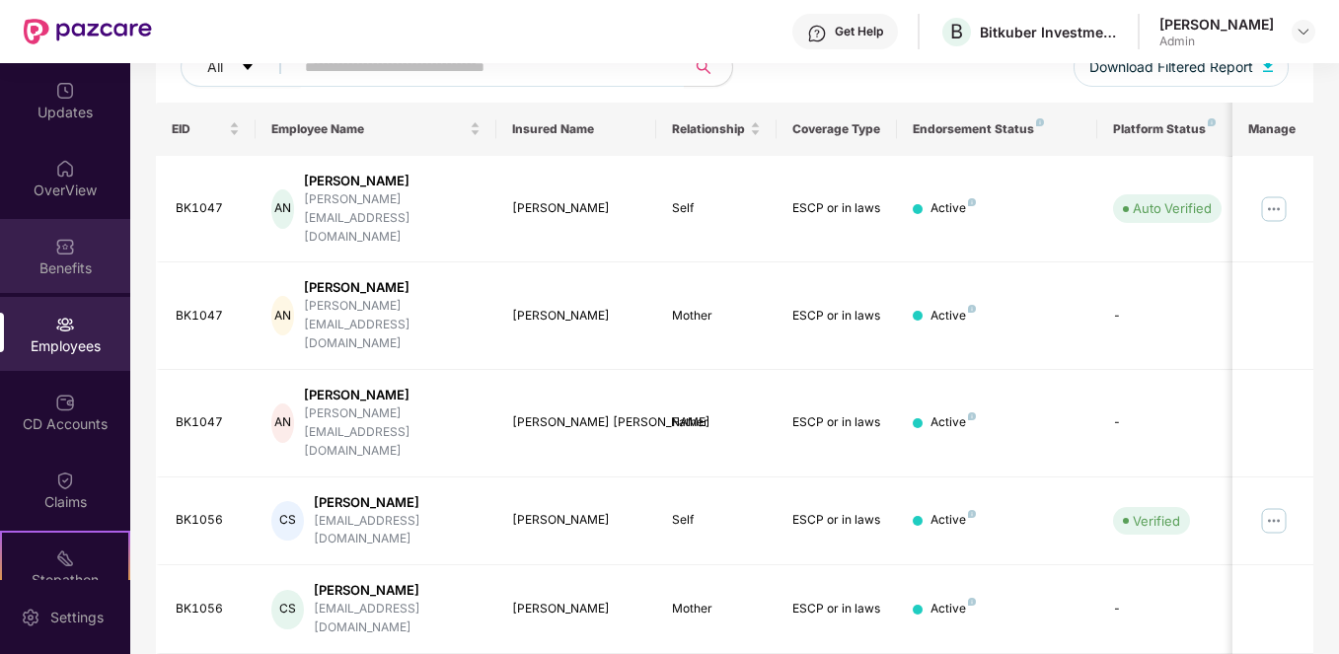
click at [57, 250] on img at bounding box center [65, 247] width 20 height 20
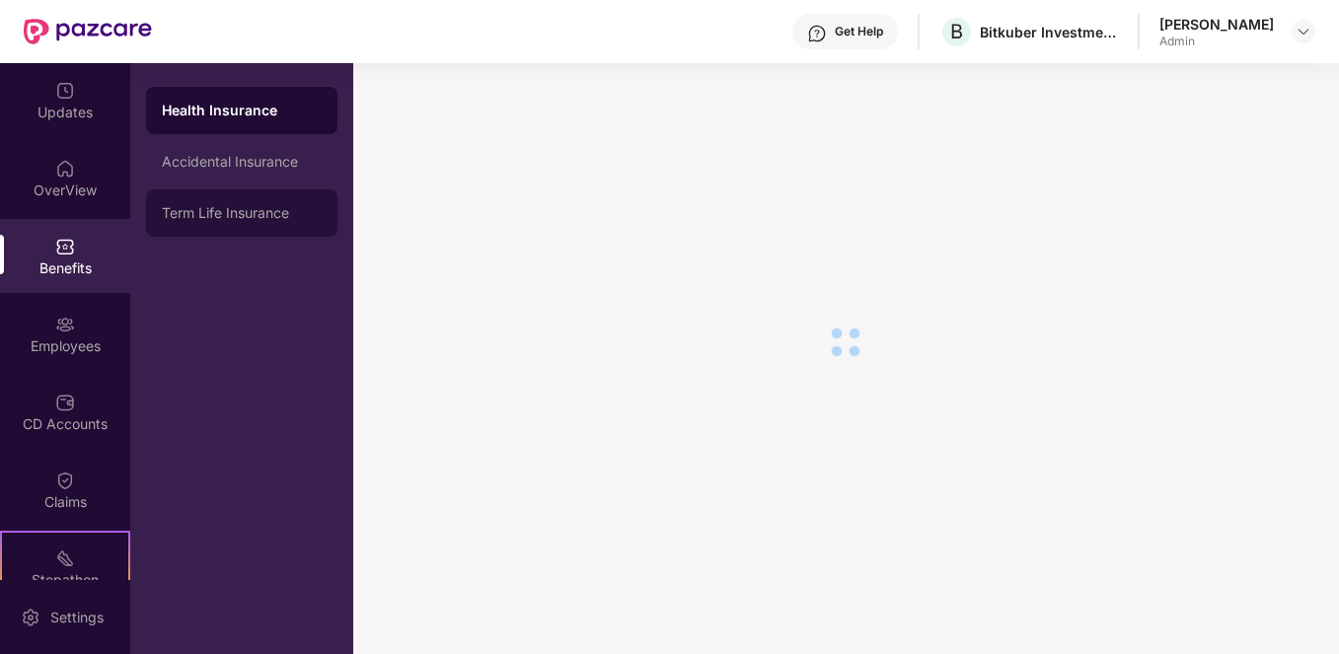
click at [274, 215] on div "Term Life Insurance" at bounding box center [242, 213] width 160 height 16
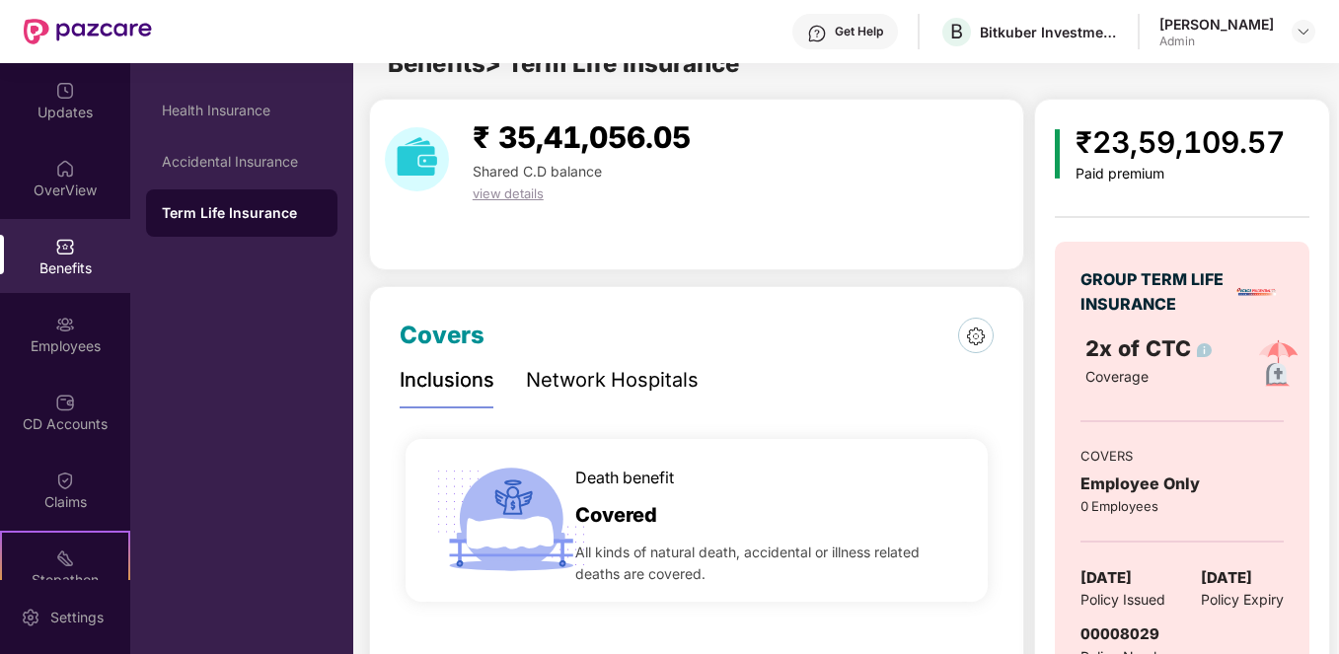
scroll to position [114, 0]
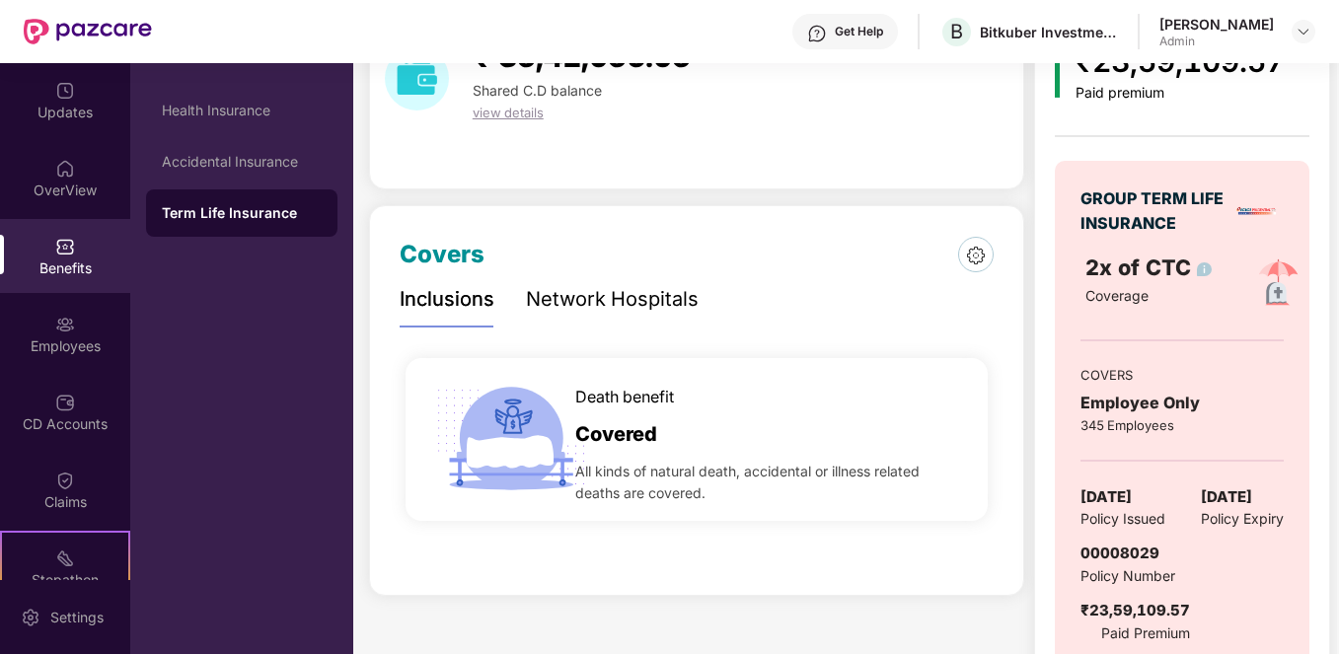
click at [77, 372] on div "Updates OverView Benefits Employees CD Accounts Claims Stepathon New Challenge …" at bounding box center [65, 321] width 130 height 517
click at [79, 362] on div "Employees" at bounding box center [65, 334] width 130 height 74
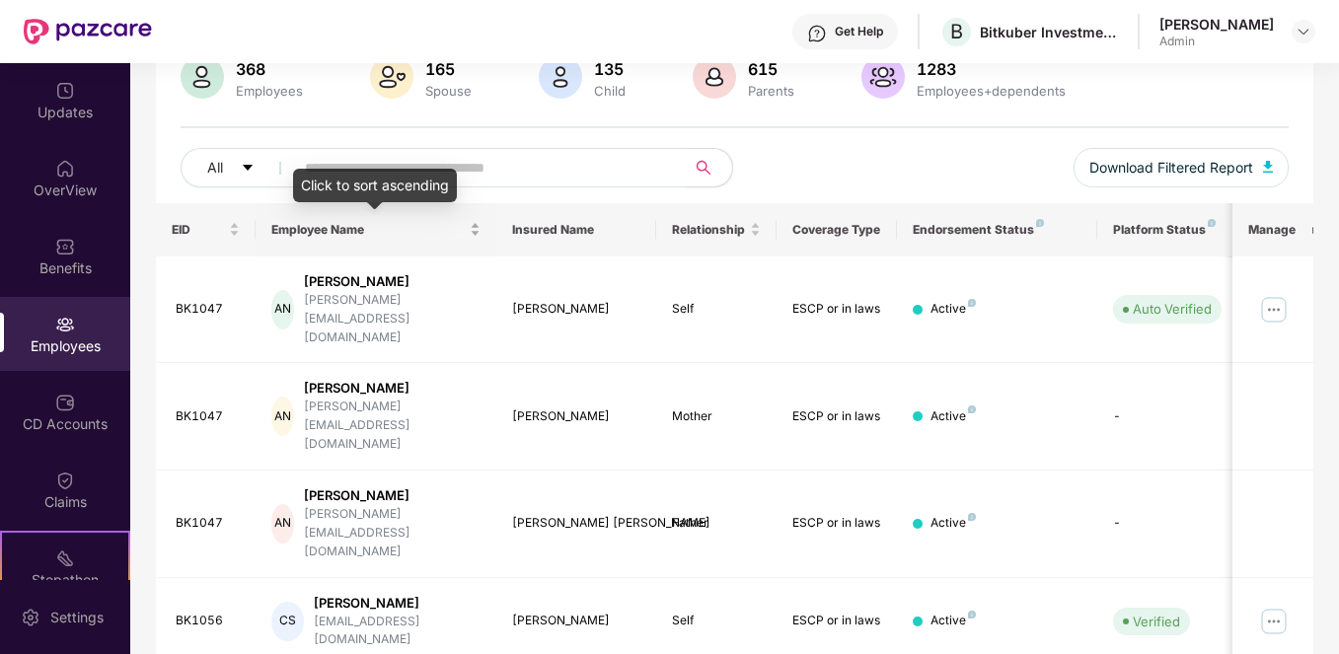
scroll to position [127, 0]
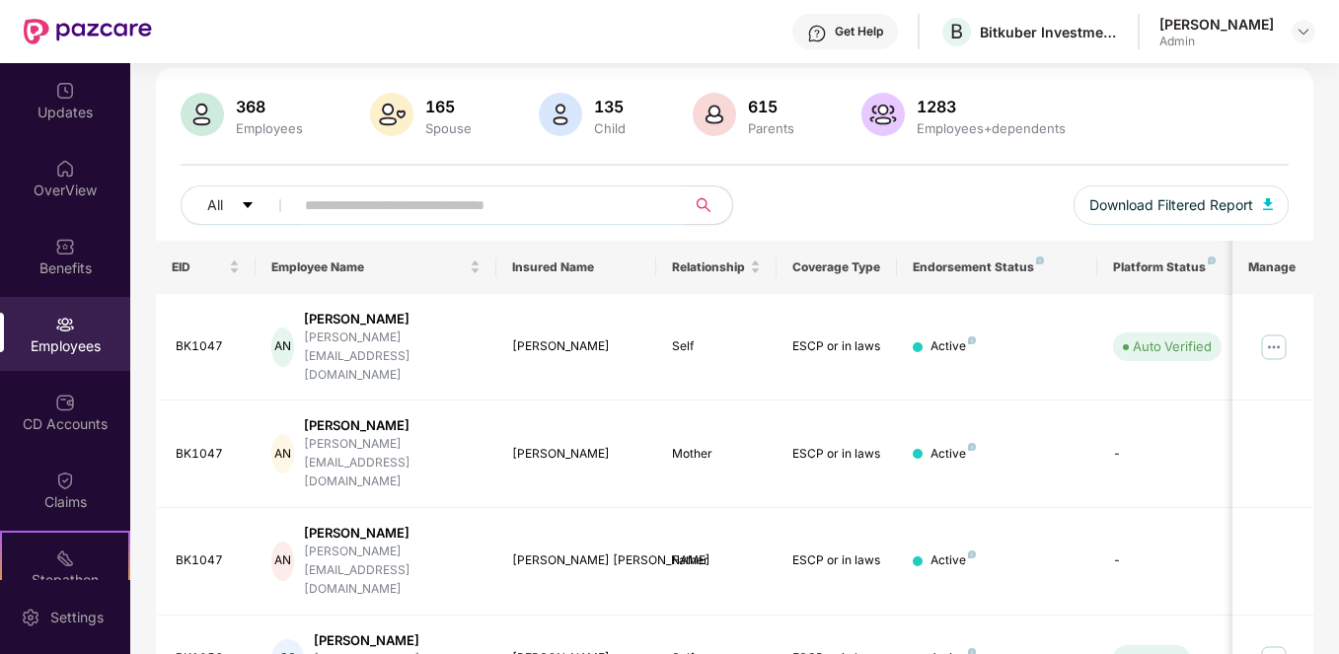
click at [425, 208] on input "text" at bounding box center [482, 205] width 354 height 30
click at [389, 203] on input "text" at bounding box center [482, 205] width 354 height 30
click at [1276, 331] on img at bounding box center [1274, 347] width 32 height 32
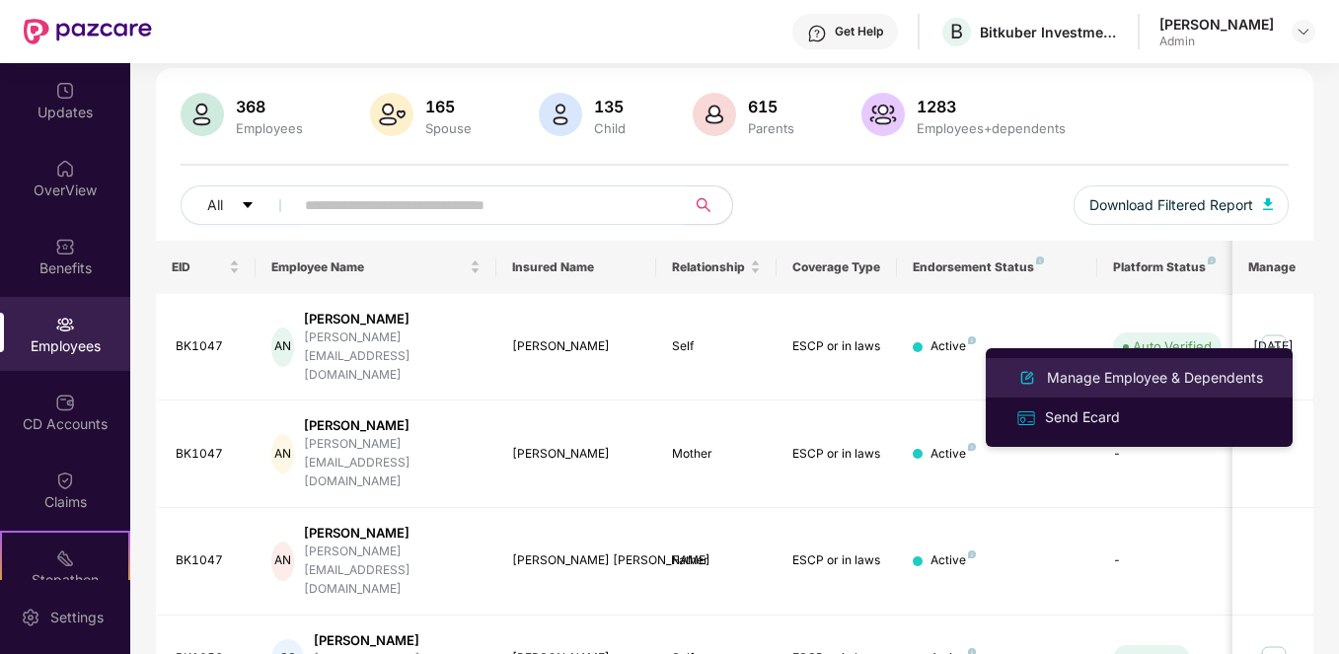
click at [1106, 391] on li "Manage Employee & Dependents" at bounding box center [1139, 377] width 307 height 39
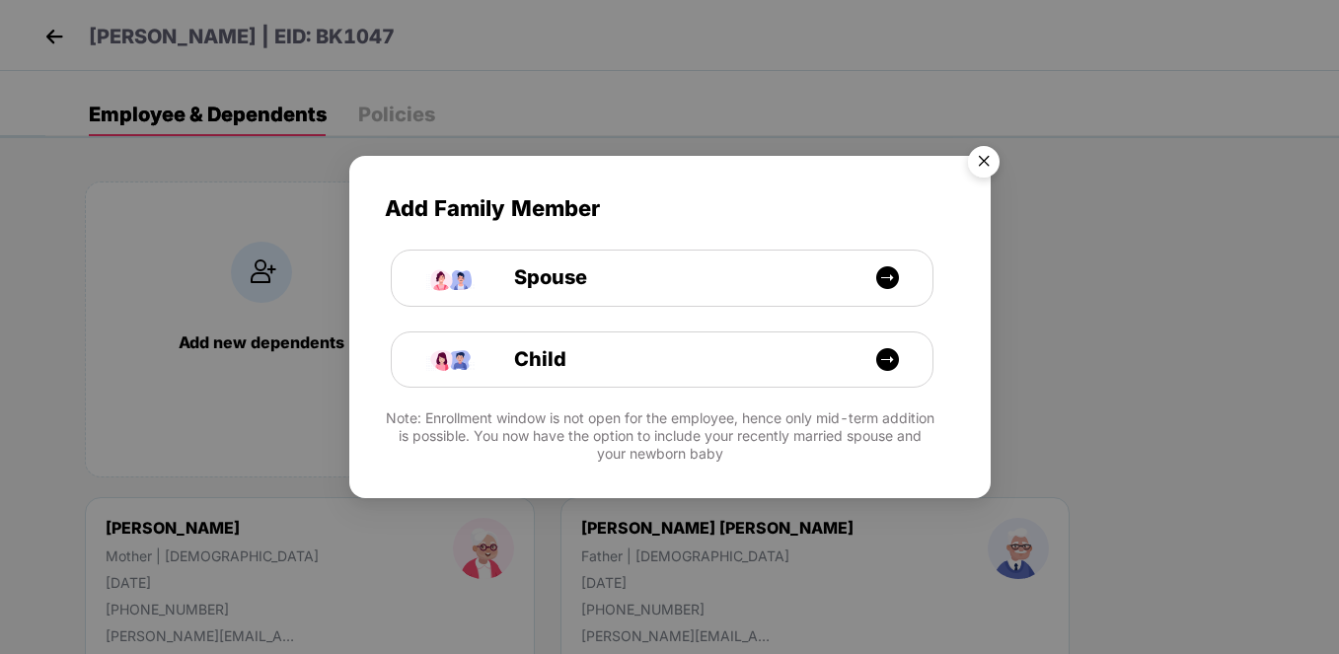
click at [979, 169] on img "Close" at bounding box center [983, 164] width 55 height 55
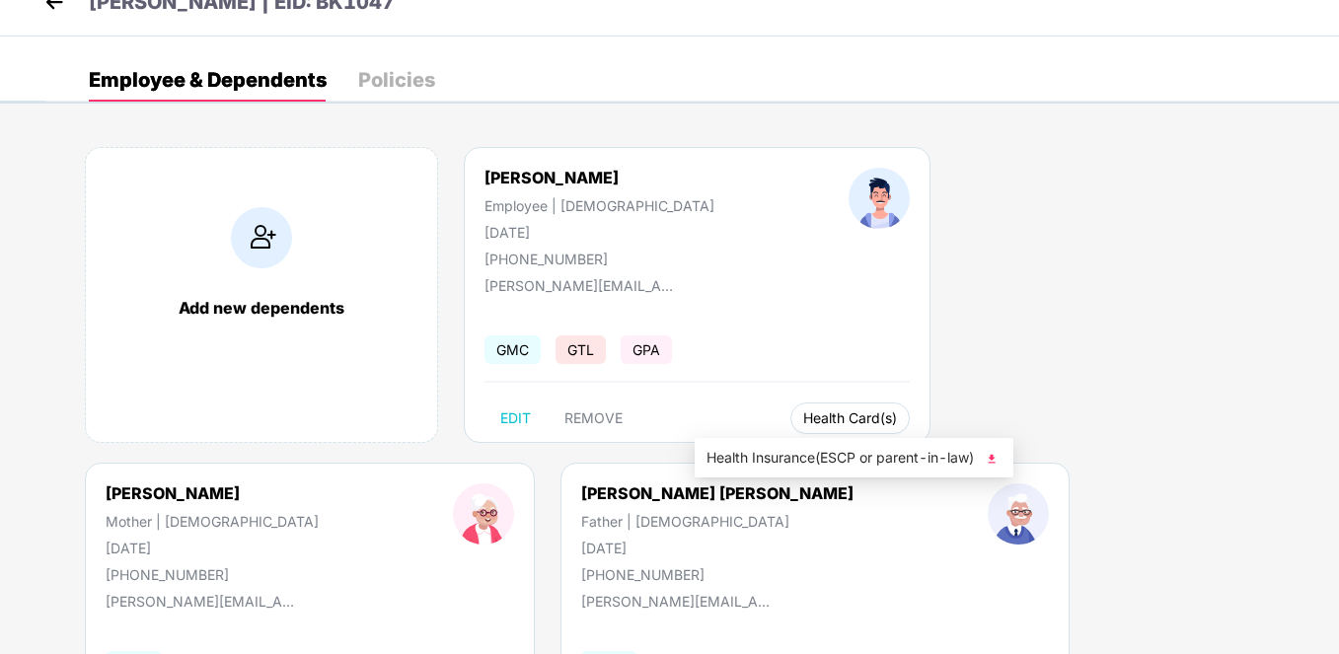
scroll to position [2, 0]
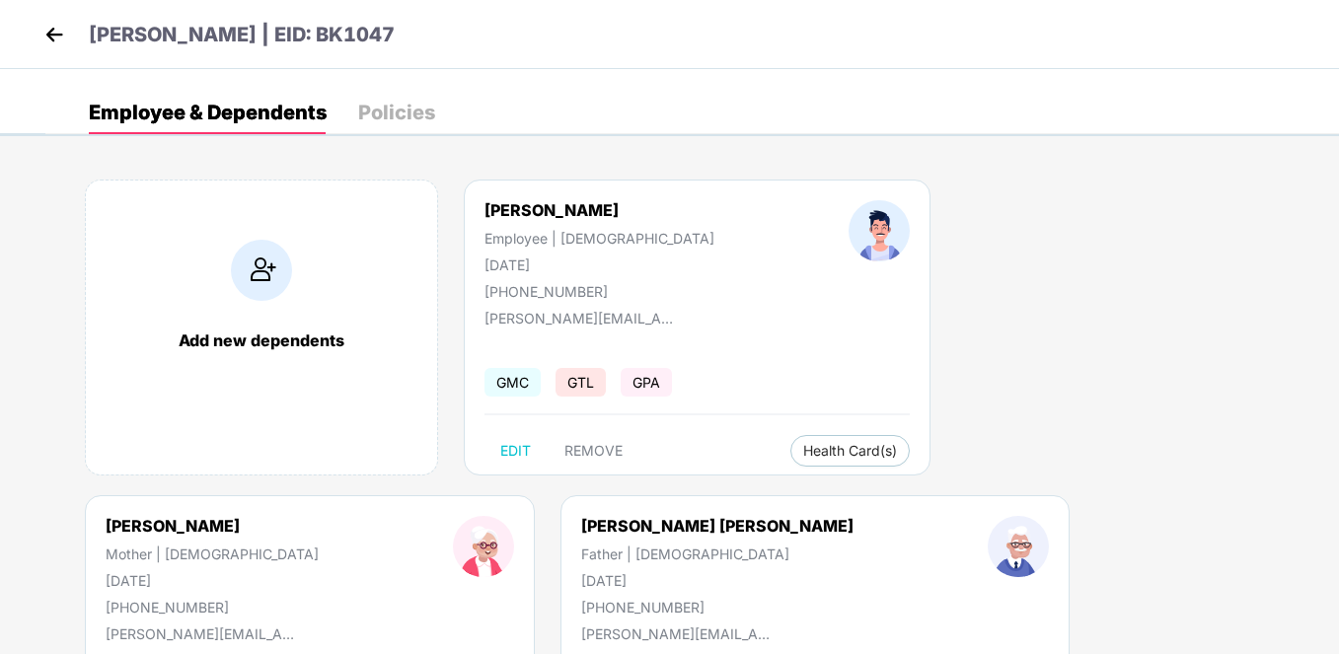
click at [398, 96] on div "Policies" at bounding box center [396, 112] width 77 height 43
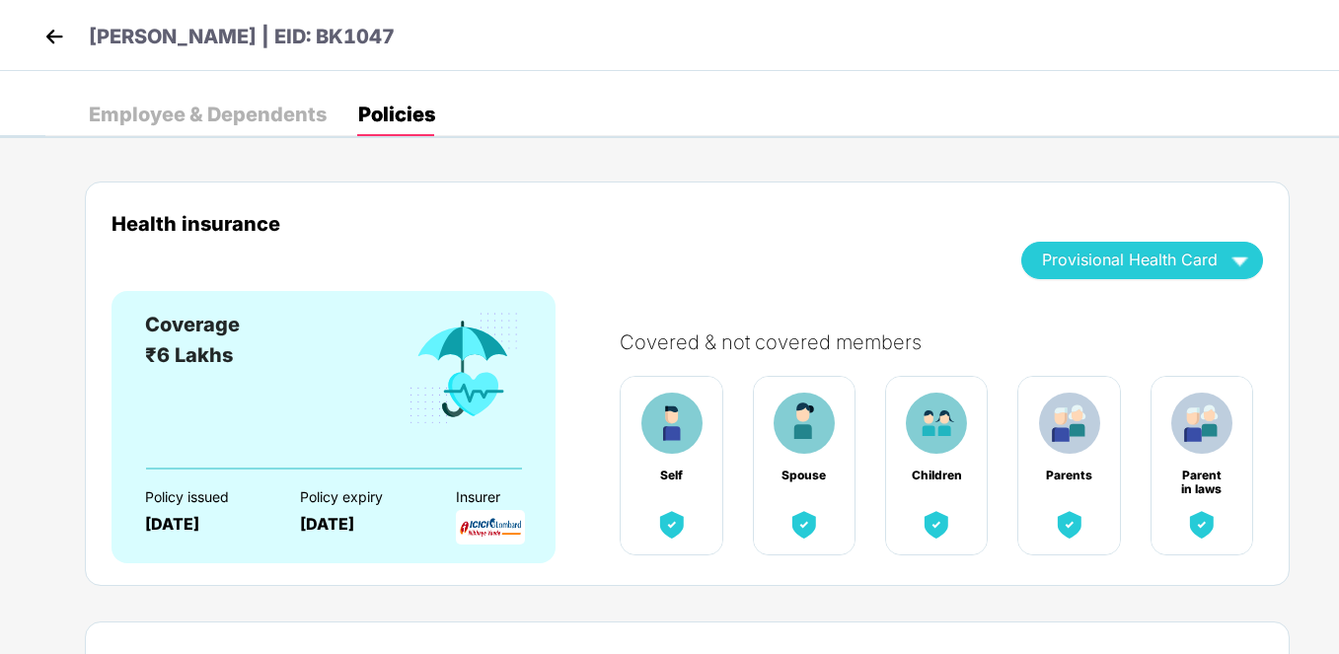
click at [233, 115] on div "Employee & Dependents" at bounding box center [208, 115] width 238 height 20
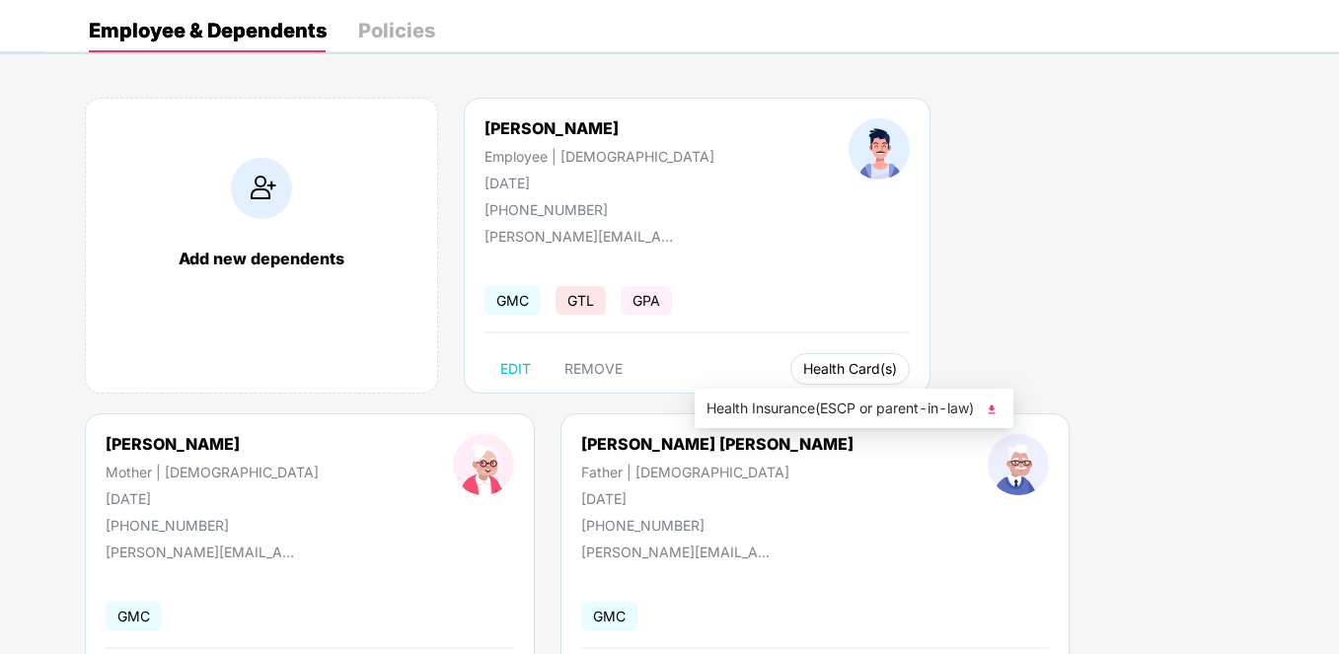
scroll to position [85, 0]
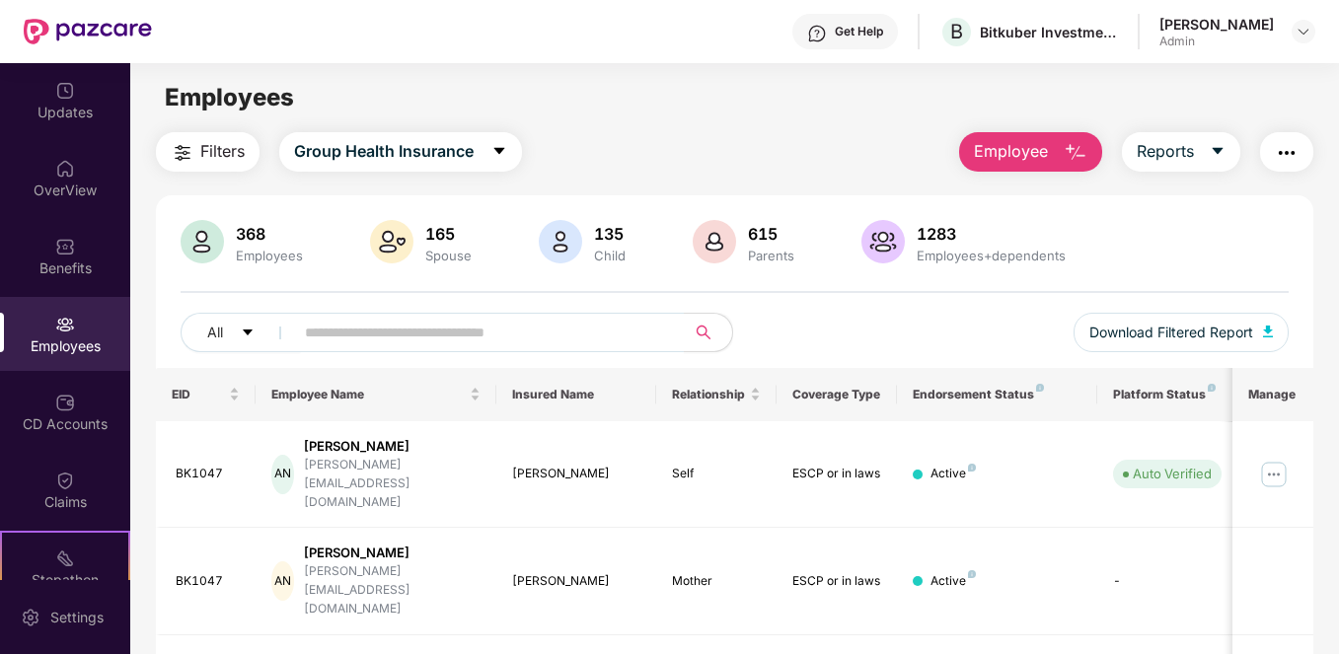
click at [1028, 164] on button "Employee" at bounding box center [1030, 151] width 143 height 39
click at [1144, 100] on div "Employees" at bounding box center [734, 97] width 1208 height 37
click at [1177, 153] on span "Reports" at bounding box center [1164, 151] width 57 height 25
click at [1029, 153] on span "Employee" at bounding box center [1011, 151] width 74 height 25
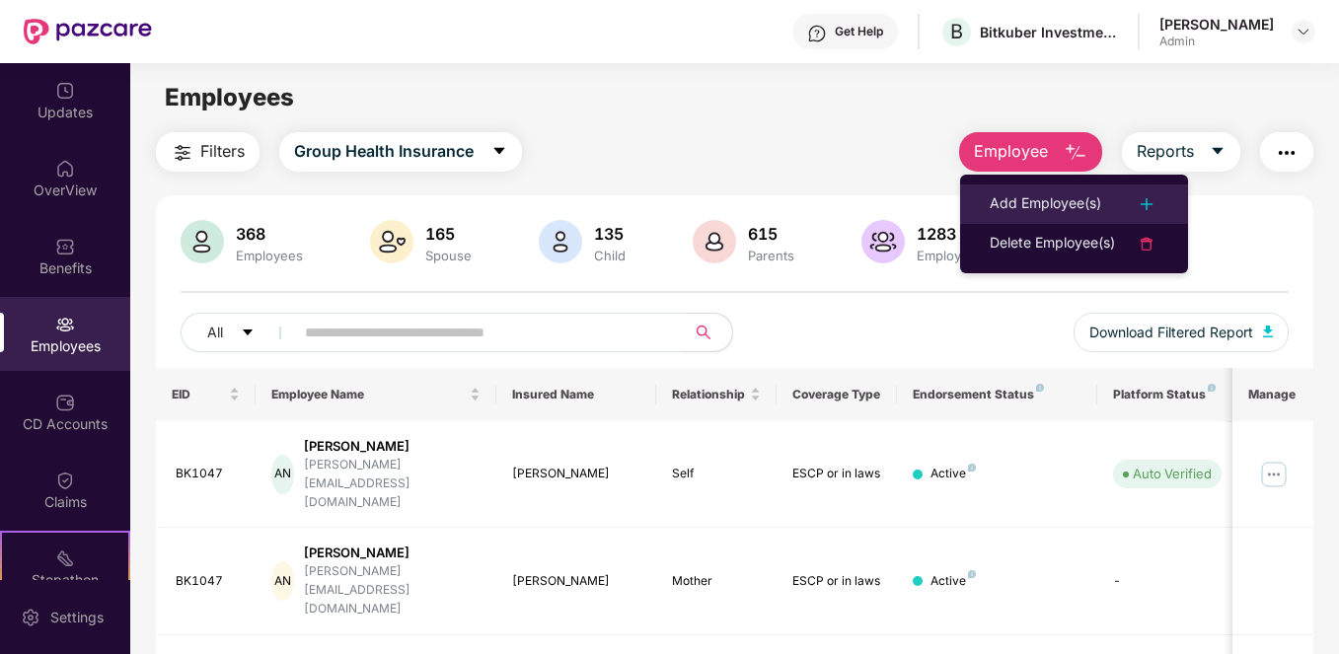
click at [1016, 198] on div "Add Employee(s)" at bounding box center [1044, 204] width 111 height 24
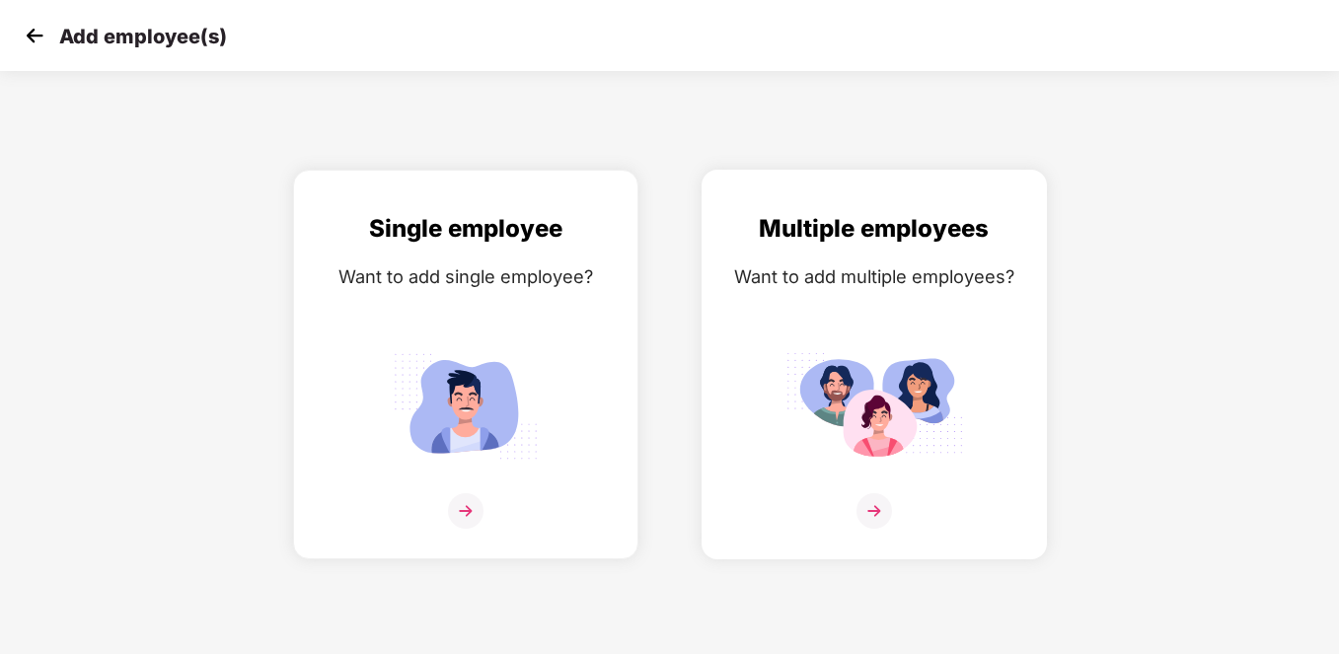
click at [874, 511] on img at bounding box center [874, 511] width 36 height 36
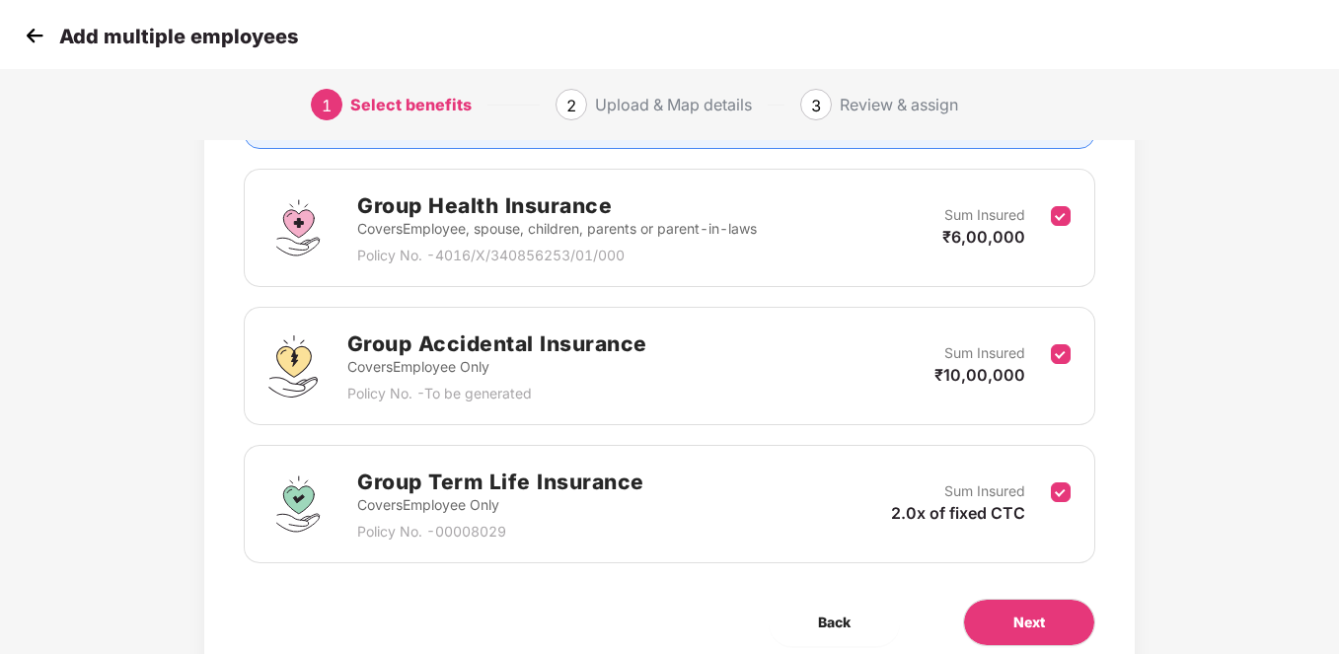
scroll to position [350, 0]
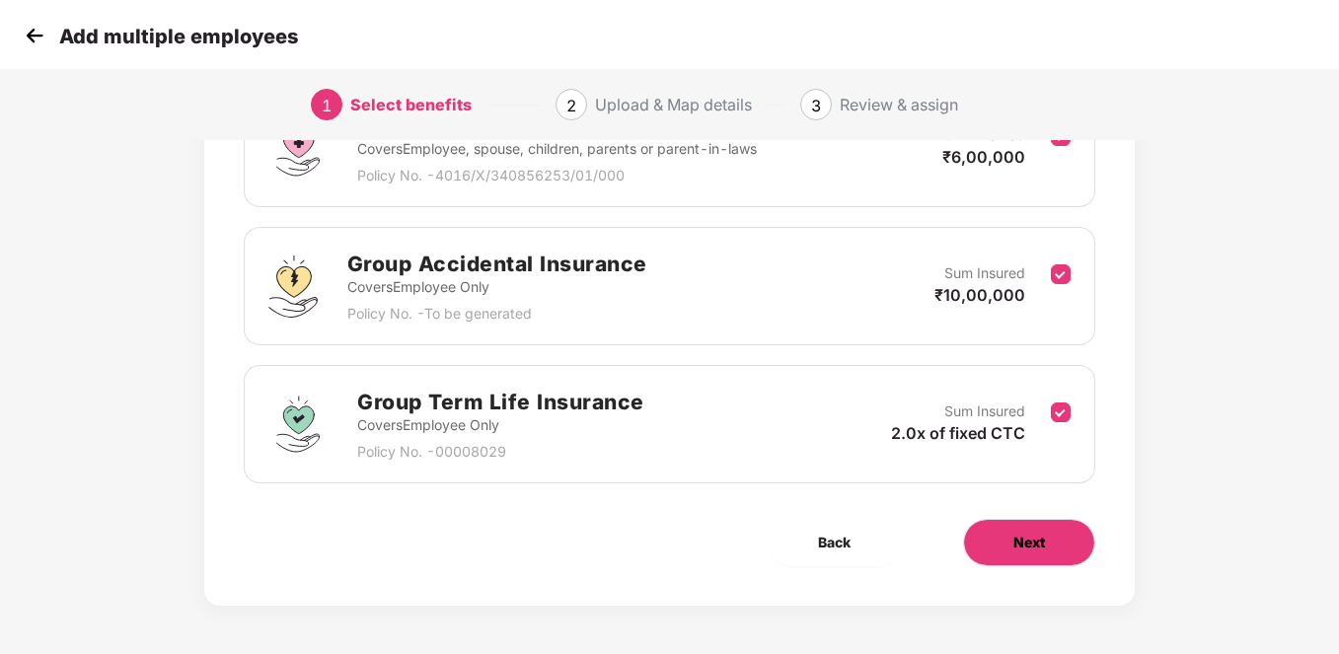
click at [1013, 525] on button "Next" at bounding box center [1029, 542] width 132 height 47
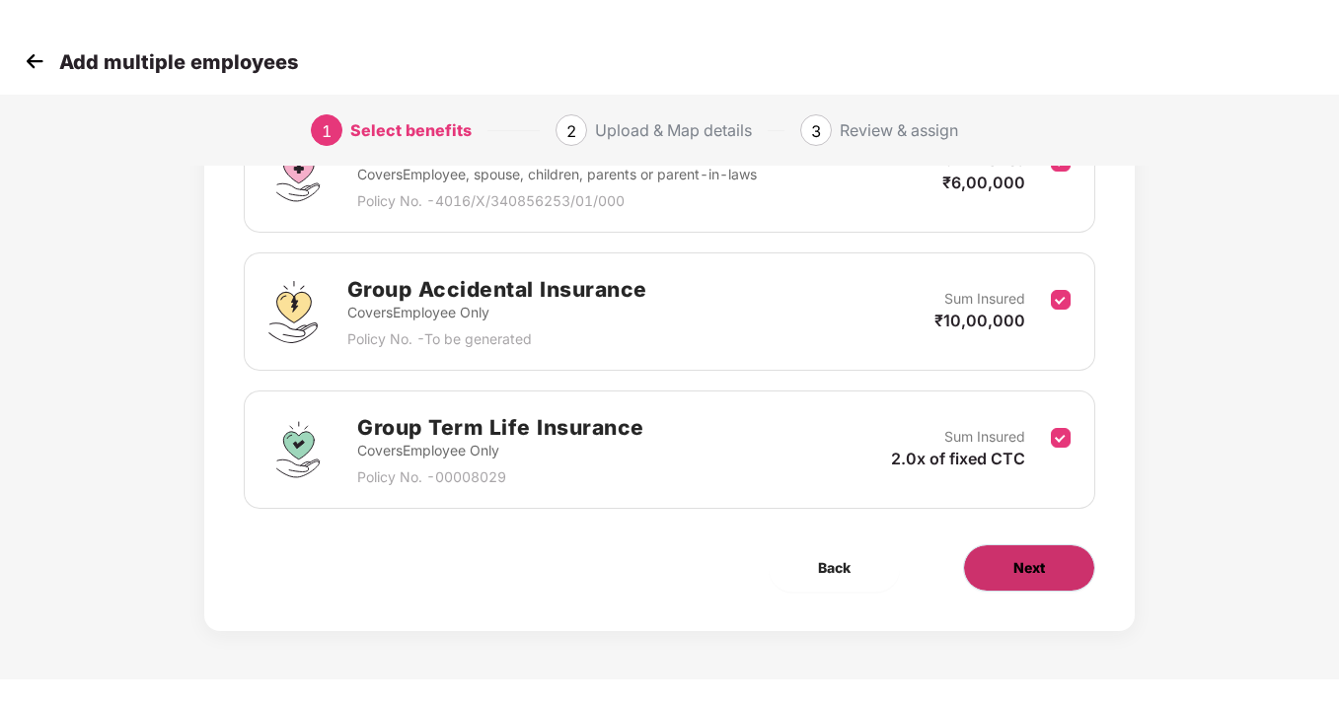
scroll to position [0, 0]
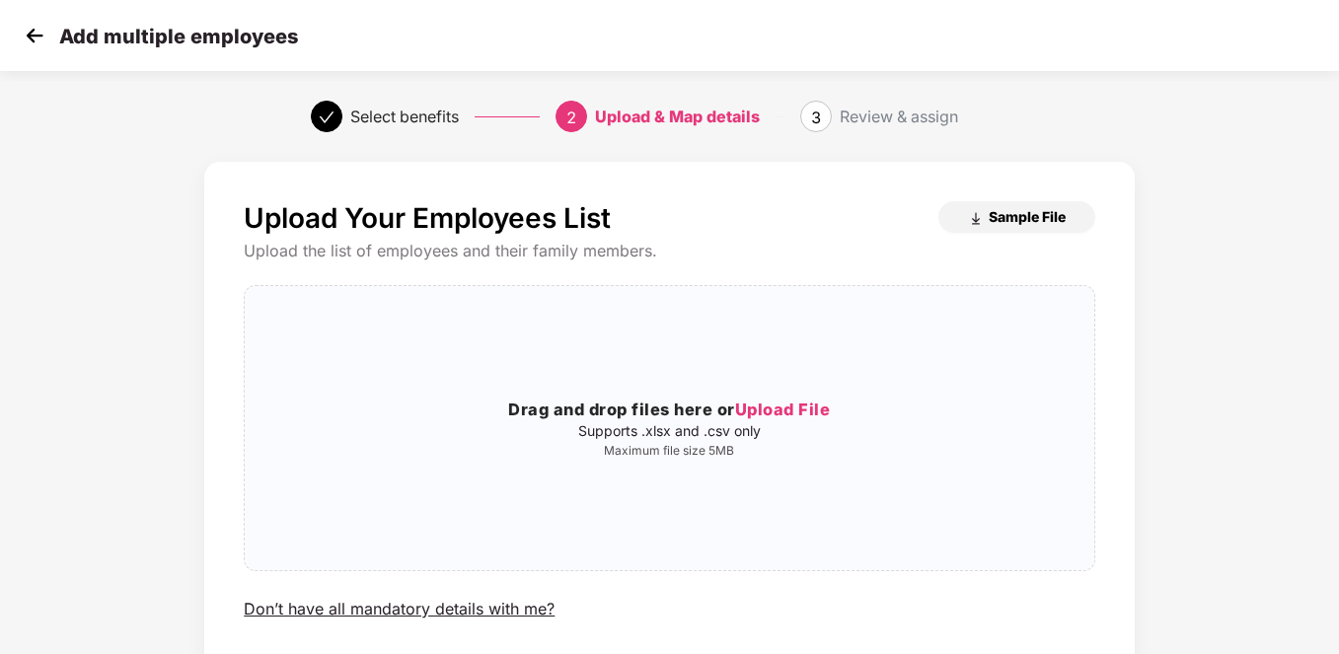
click at [989, 201] on button "Sample File" at bounding box center [1016, 217] width 157 height 32
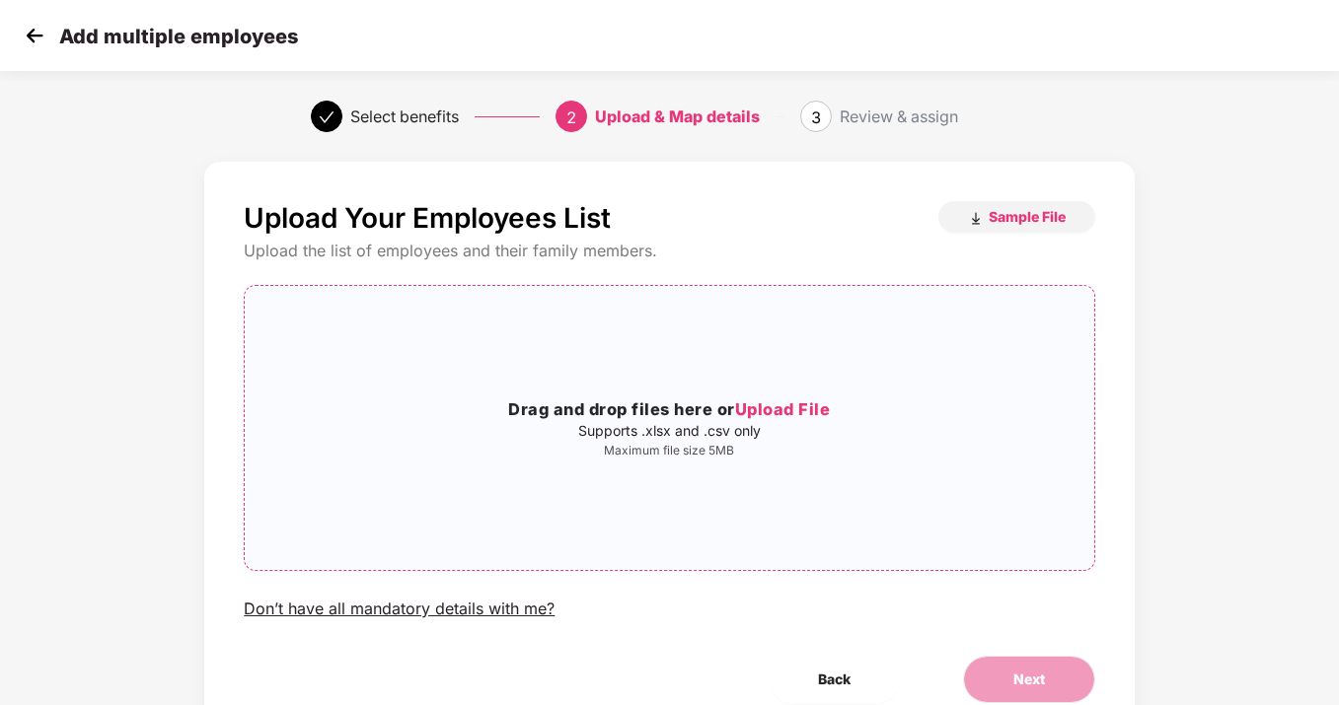
click at [819, 411] on span "Upload File" at bounding box center [783, 410] width 96 height 20
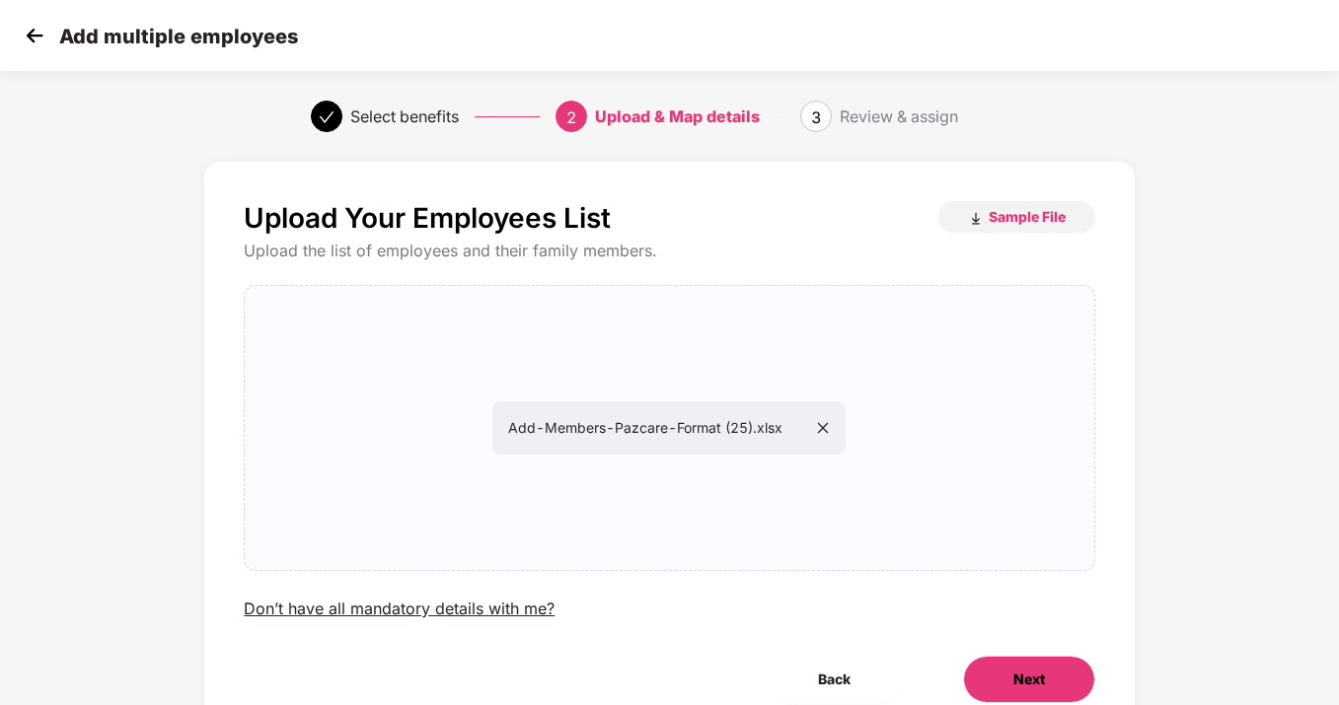
click at [1015, 666] on button "Next" at bounding box center [1029, 679] width 132 height 47
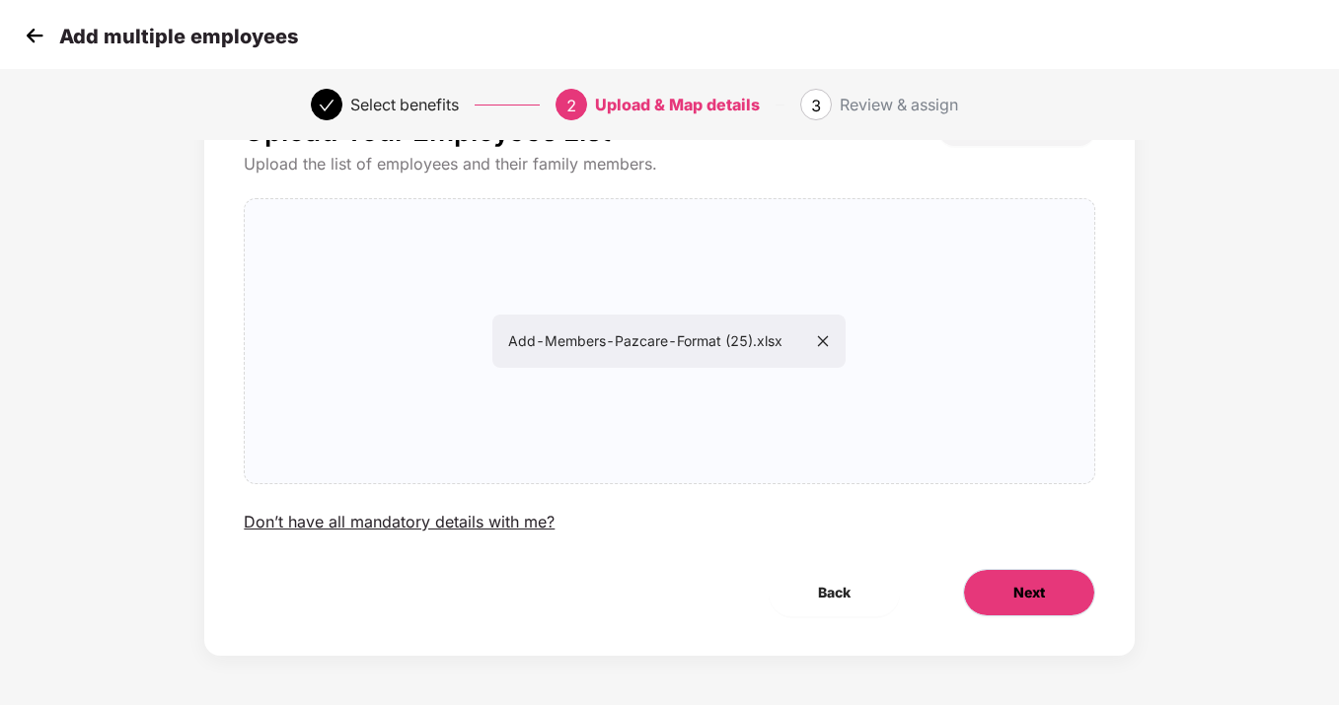
click at [1011, 591] on button "Next" at bounding box center [1029, 592] width 132 height 47
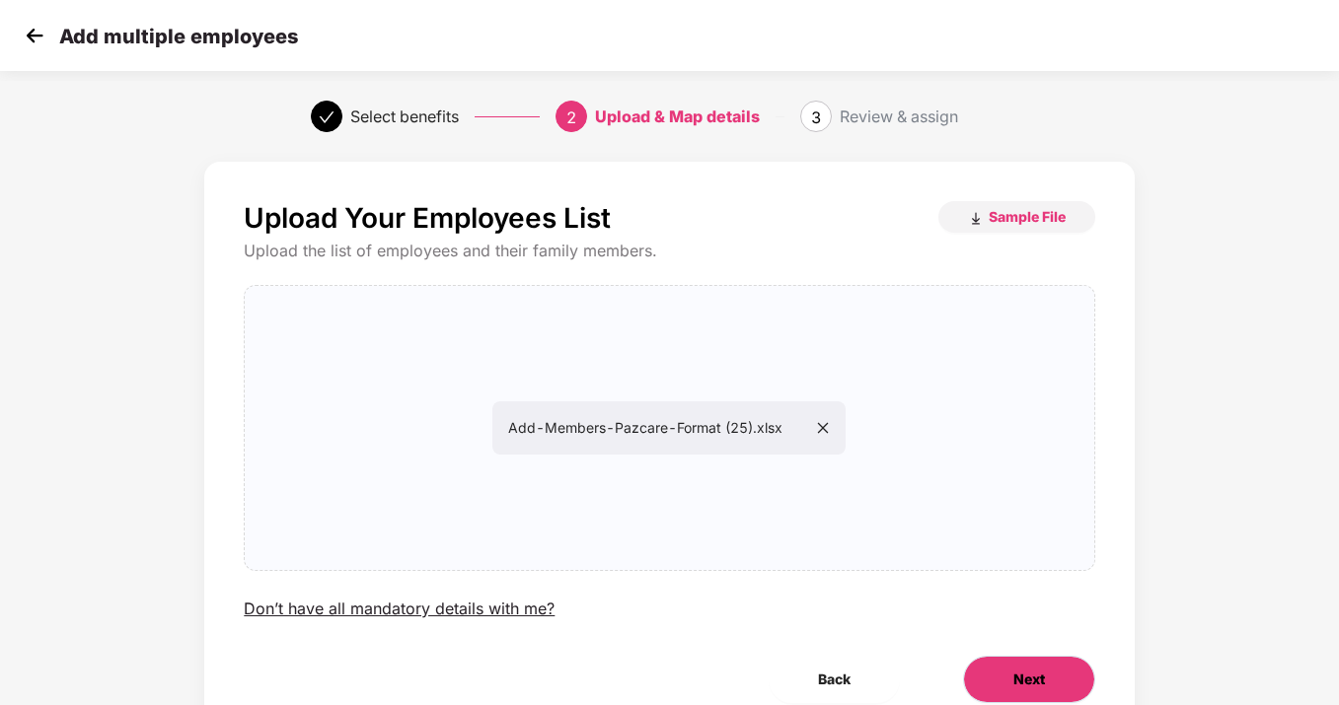
click at [1002, 667] on button "Next" at bounding box center [1029, 679] width 132 height 47
click at [1001, 667] on button "Next" at bounding box center [1029, 679] width 132 height 47
click at [830, 426] on icon "close" at bounding box center [823, 428] width 14 height 14
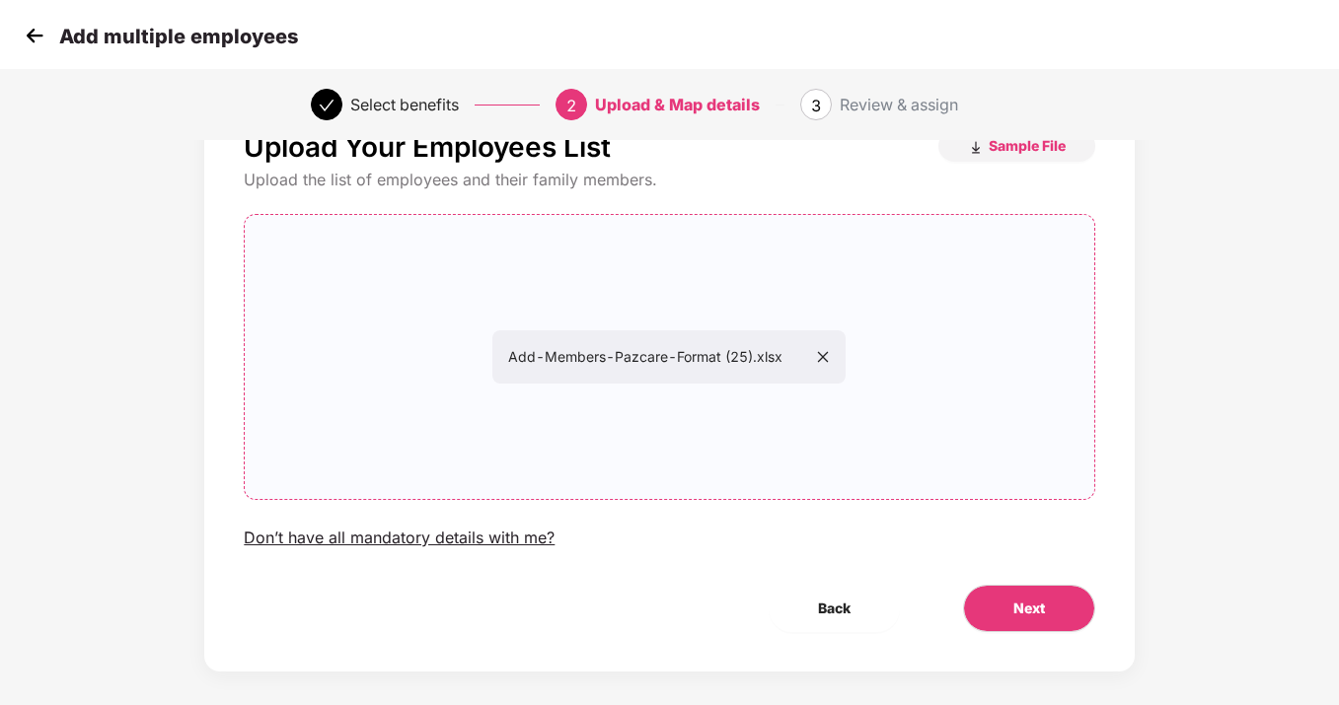
scroll to position [87, 0]
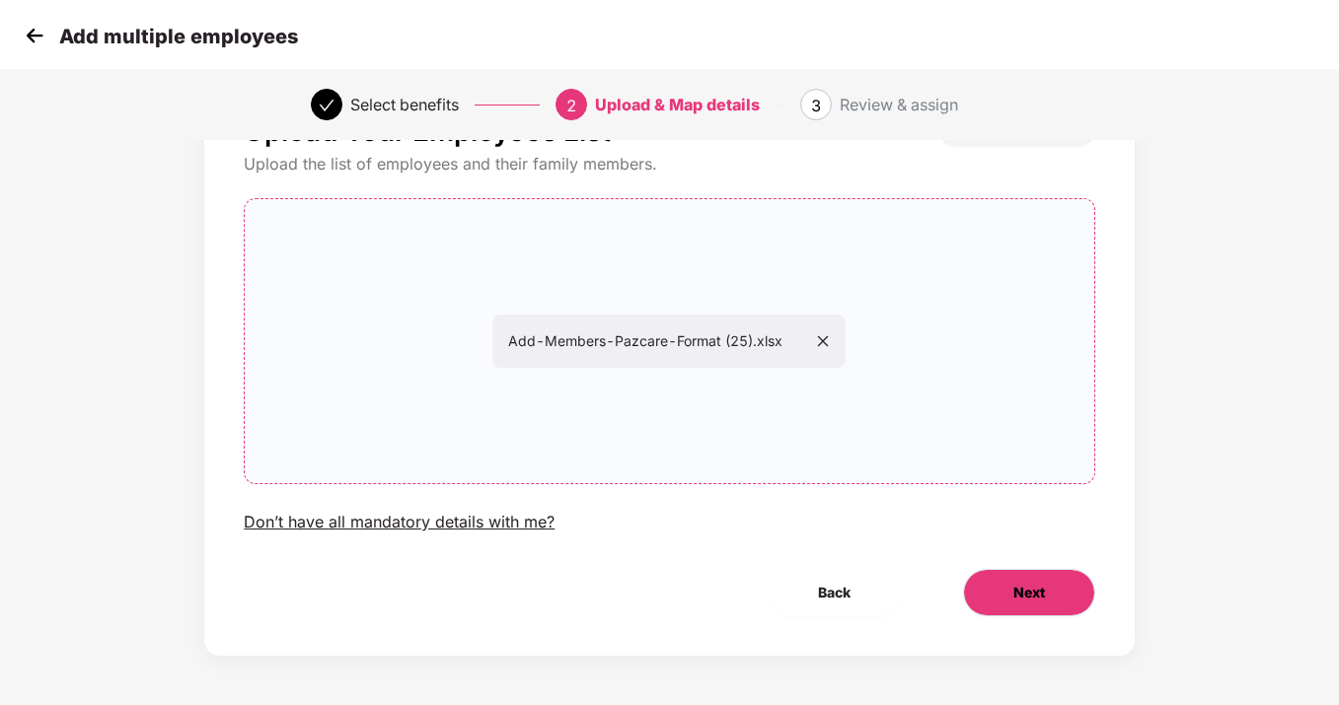
click at [1015, 591] on span "Next" at bounding box center [1029, 593] width 32 height 22
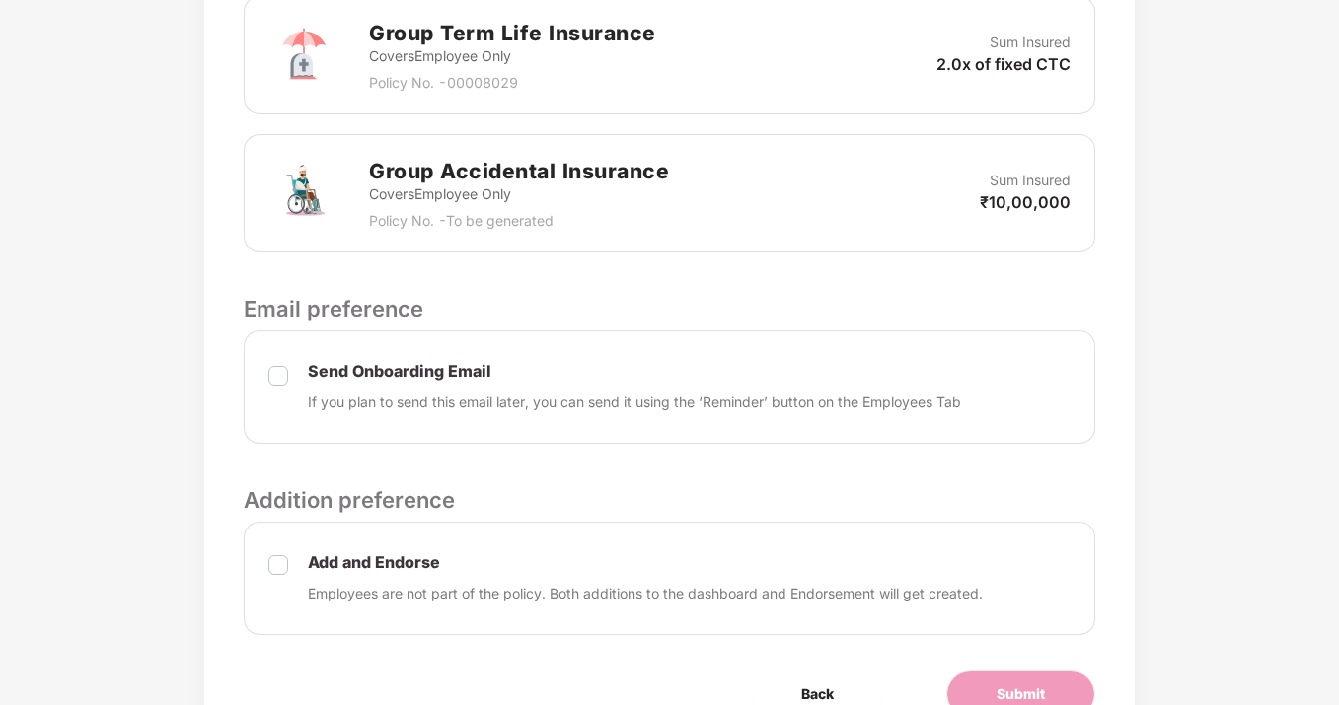
scroll to position [883, 0]
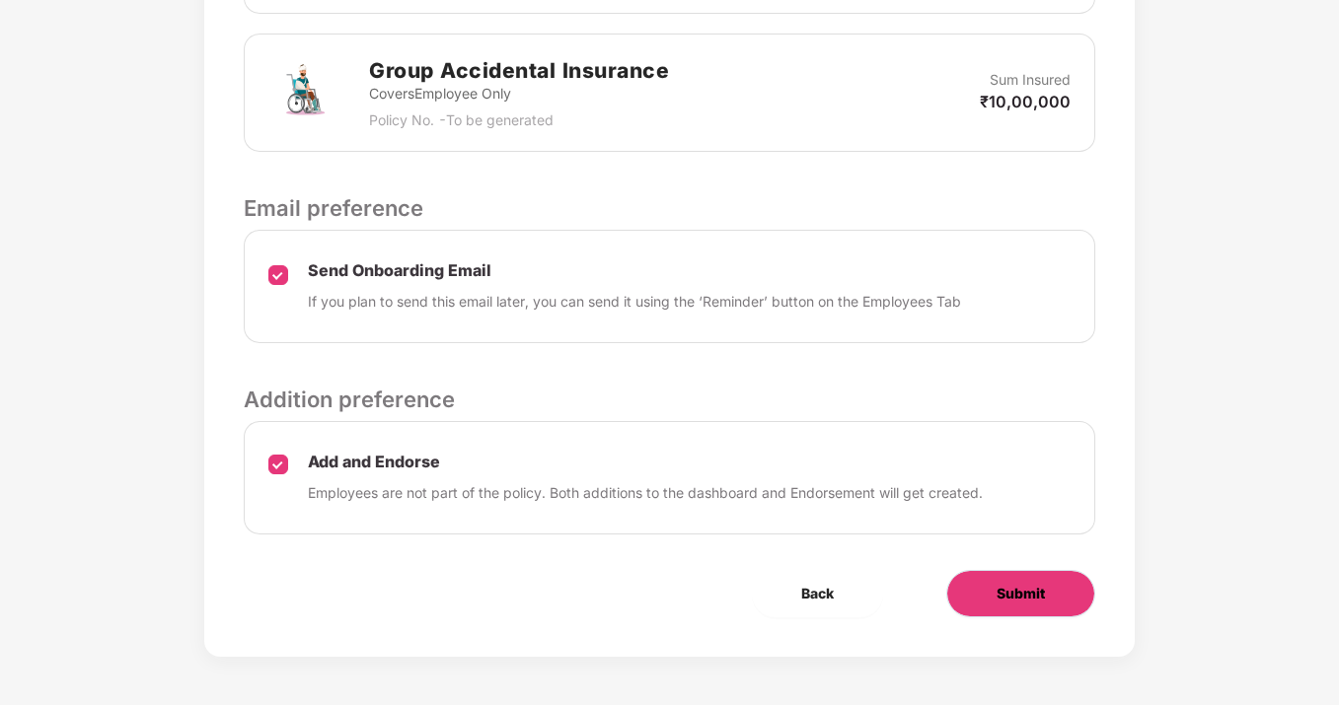
click at [1006, 594] on span "Submit" at bounding box center [1020, 594] width 48 height 22
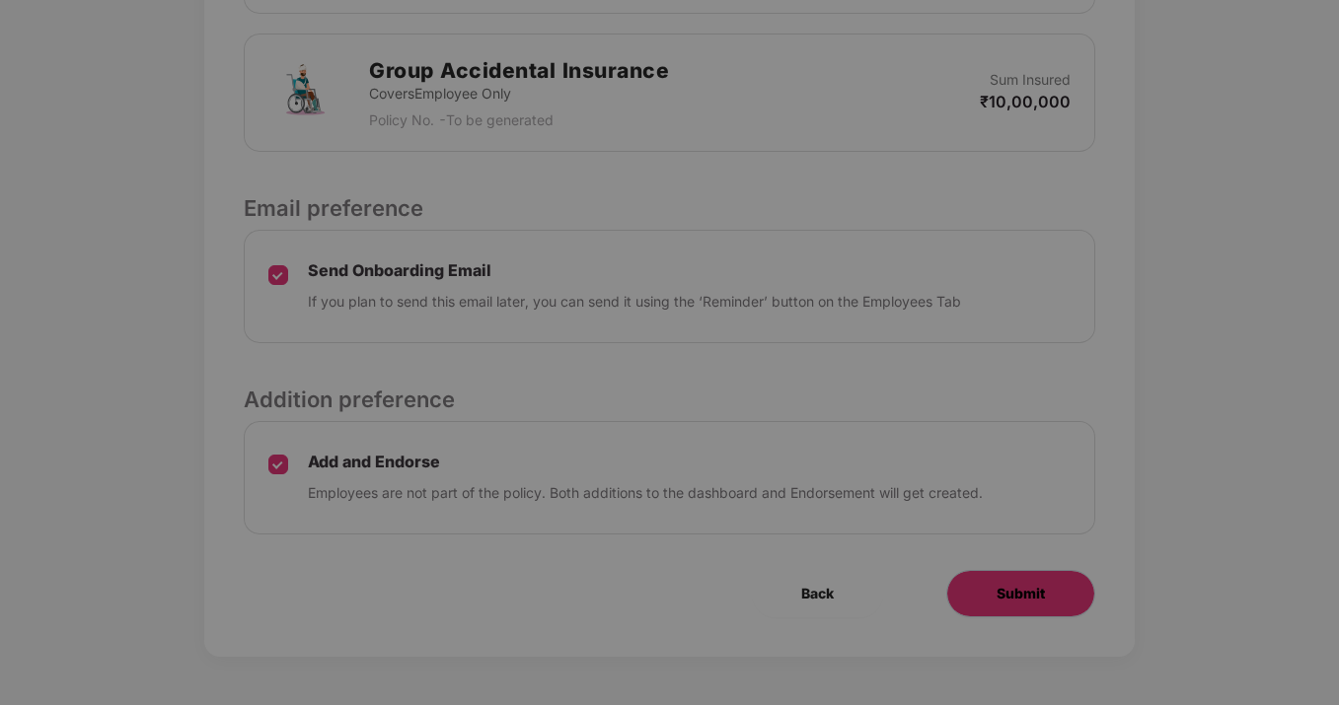
scroll to position [0, 0]
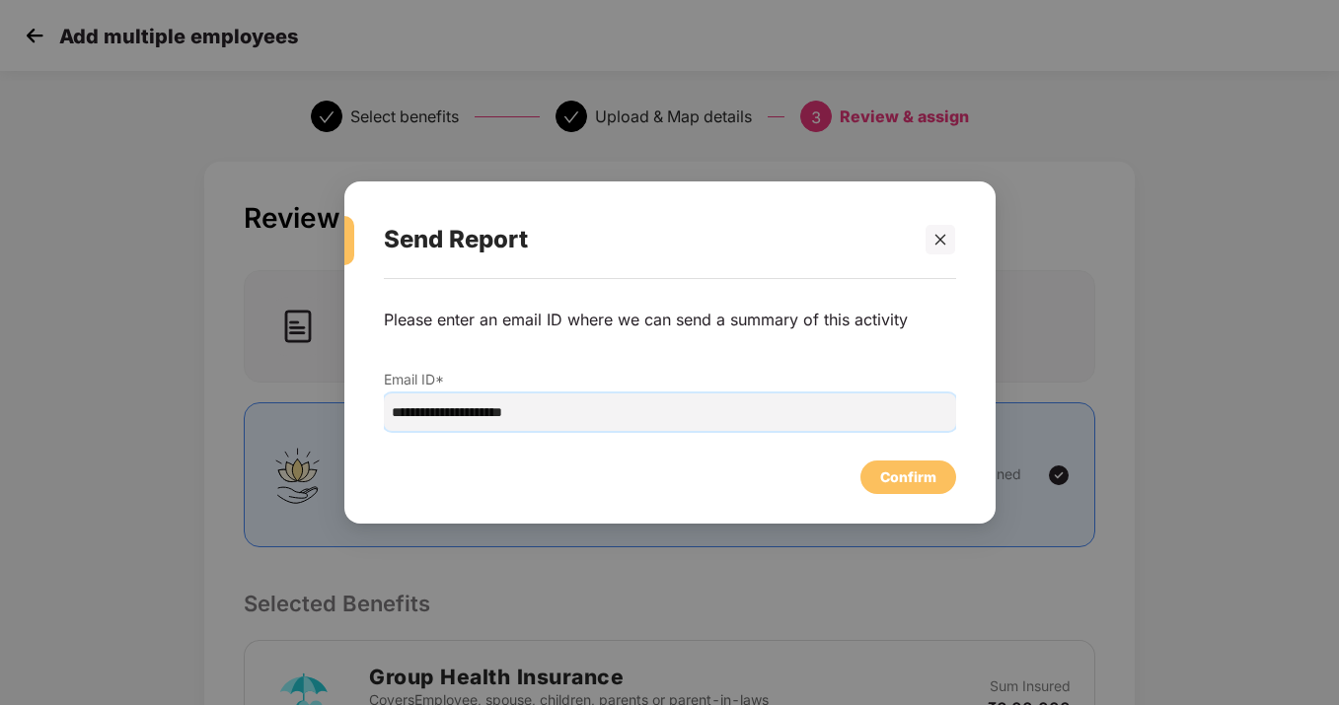
click at [534, 413] on input "**********" at bounding box center [670, 412] width 572 height 37
drag, startPoint x: 524, startPoint y: 413, endPoint x: 457, endPoint y: 410, distance: 67.1
click at [457, 410] on input "**********" at bounding box center [670, 412] width 572 height 37
type input "**********"
click at [898, 483] on div "Confirm" at bounding box center [908, 478] width 56 height 22
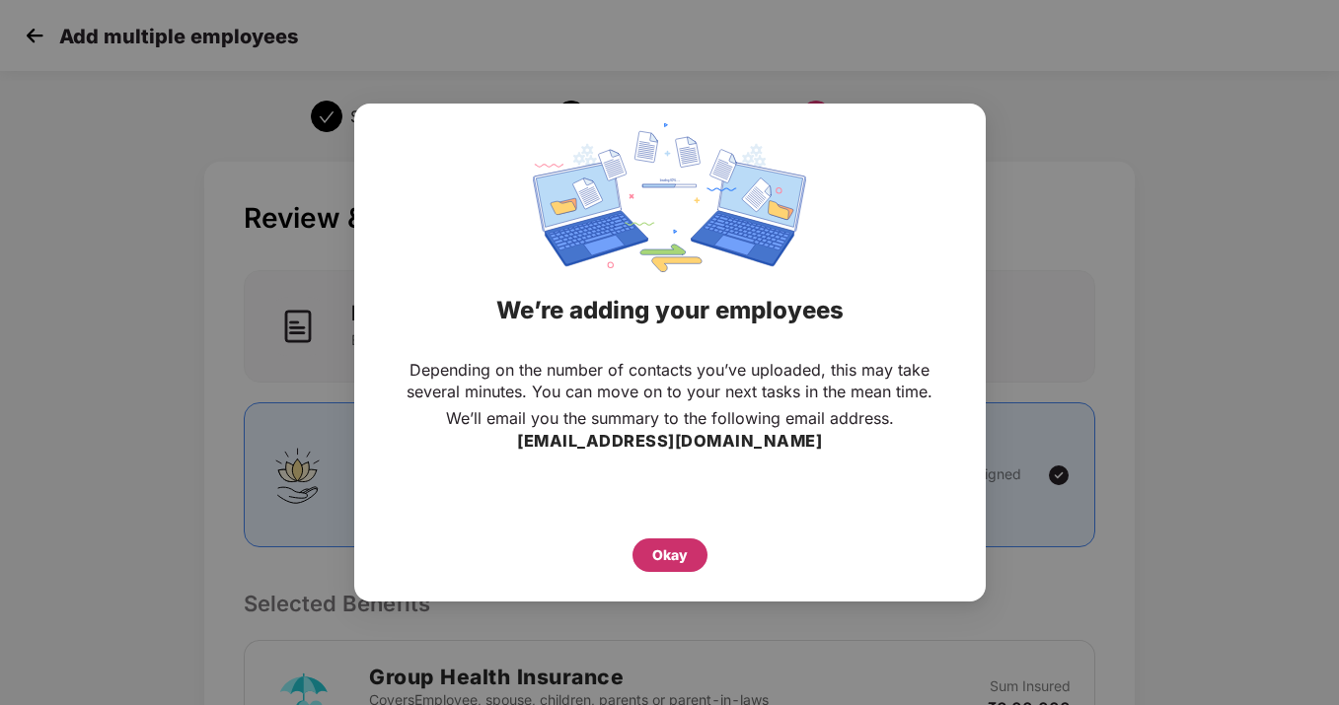
click at [666, 561] on div "Okay" at bounding box center [670, 556] width 36 height 22
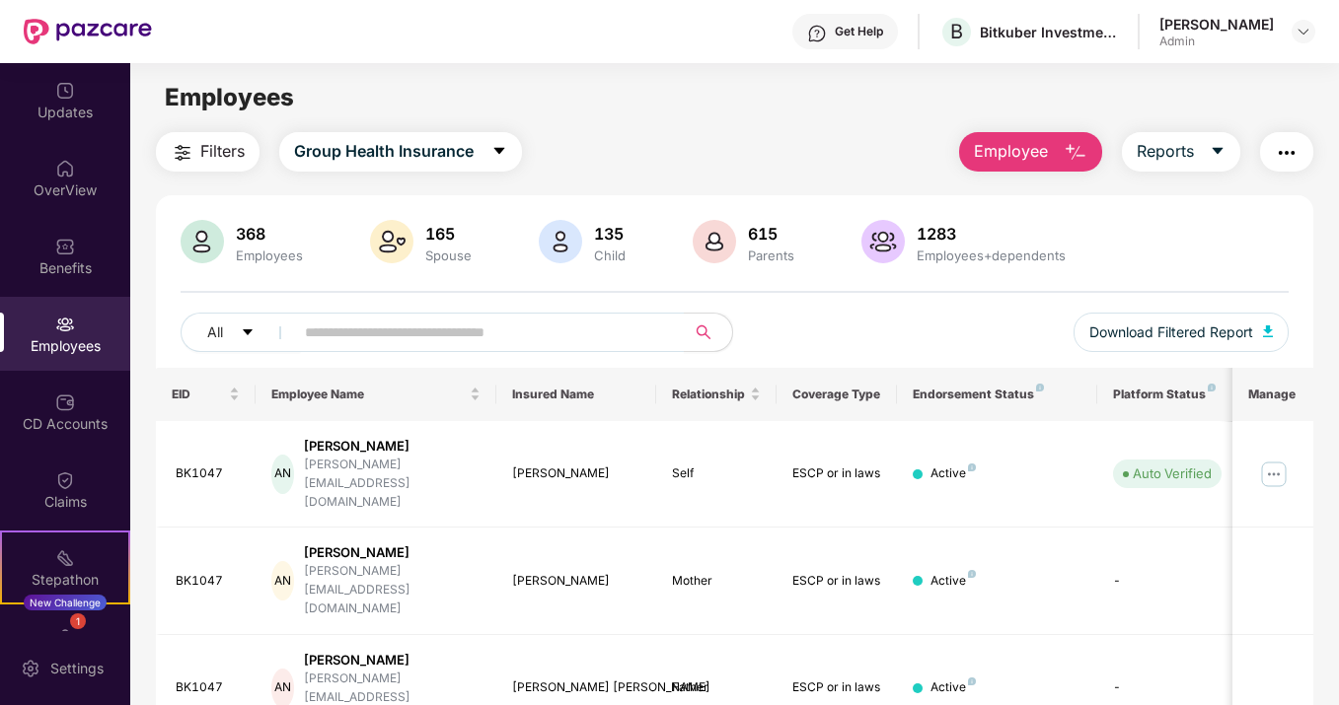
click at [1031, 157] on span "Employee" at bounding box center [1011, 151] width 74 height 25
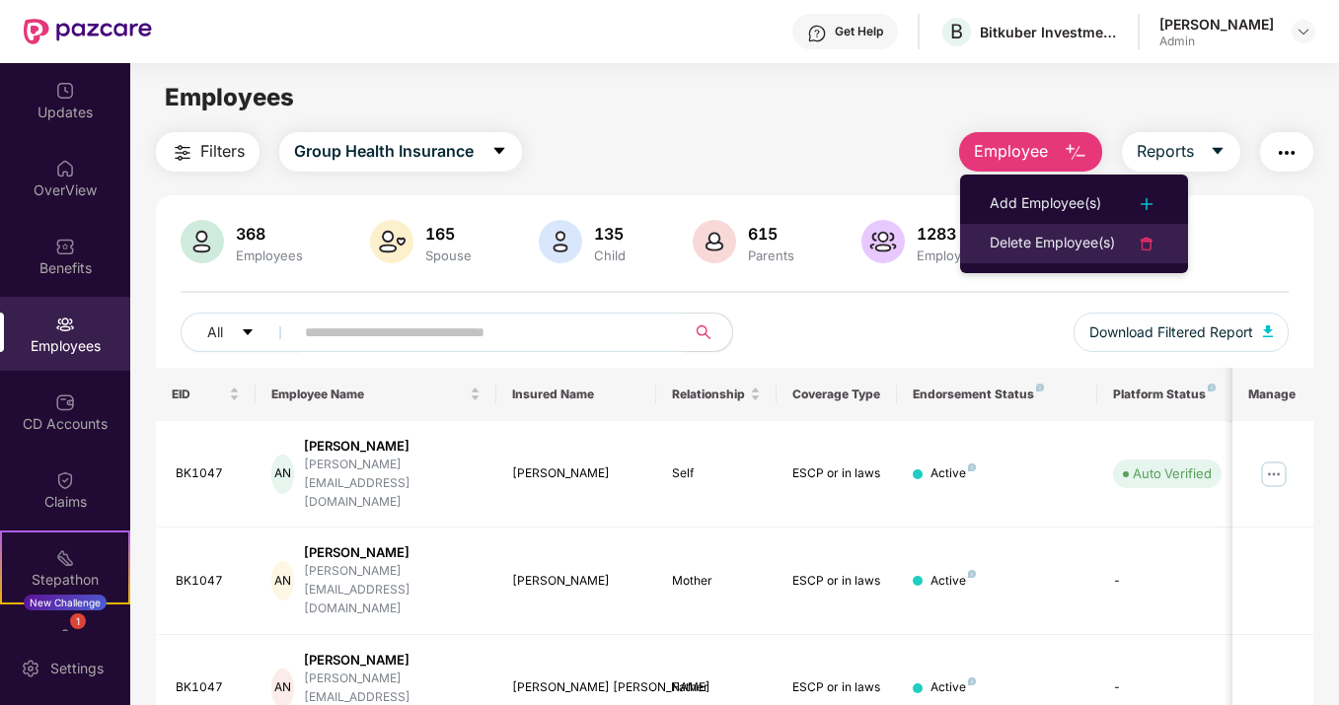
click at [1032, 248] on div "Delete Employee(s)" at bounding box center [1051, 244] width 125 height 24
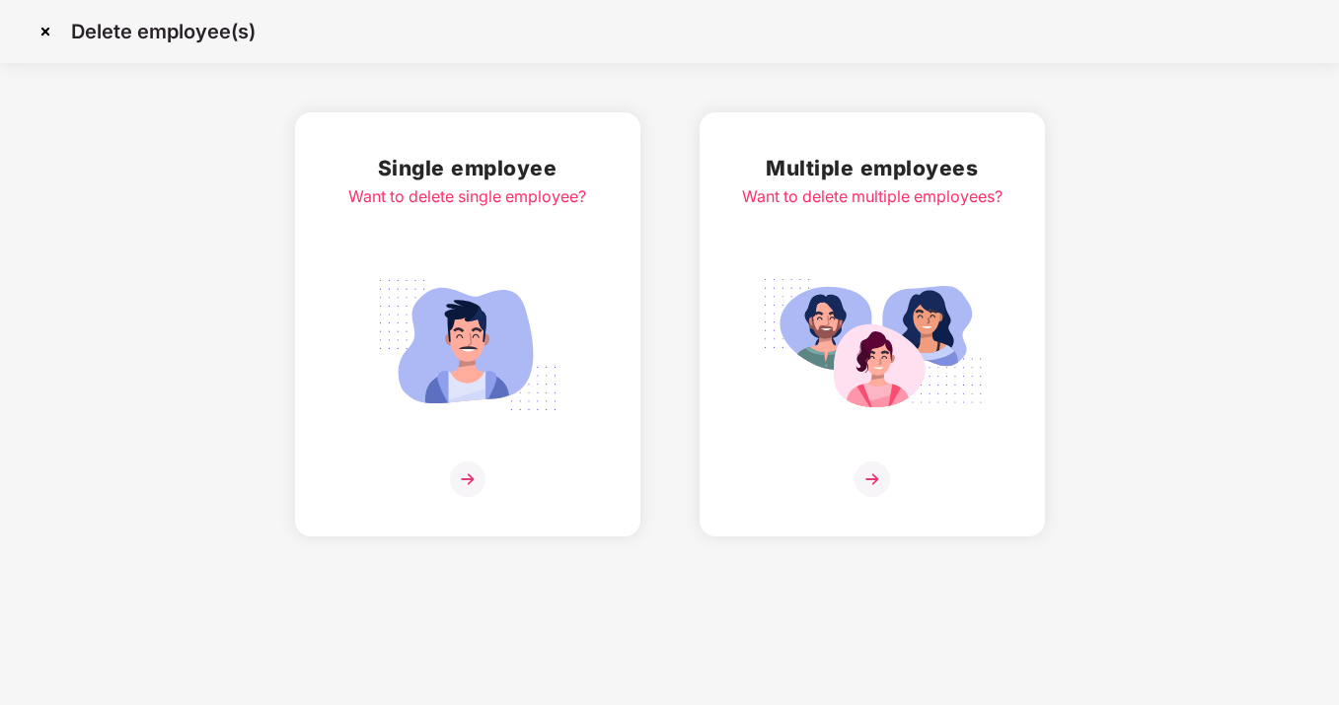
click at [461, 471] on img at bounding box center [468, 480] width 36 height 36
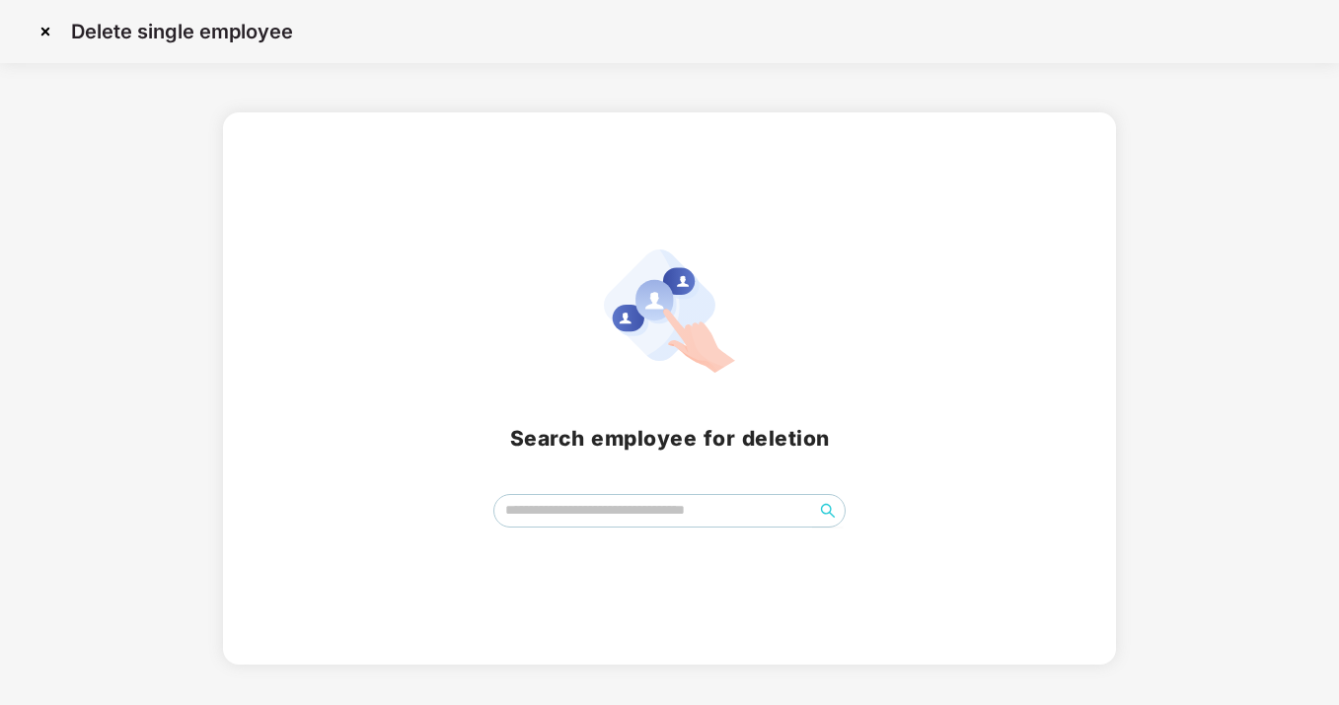
click at [469, 484] on div "Search employee for deletion" at bounding box center [669, 389] width 845 height 278
click at [41, 27] on img at bounding box center [46, 32] width 32 height 32
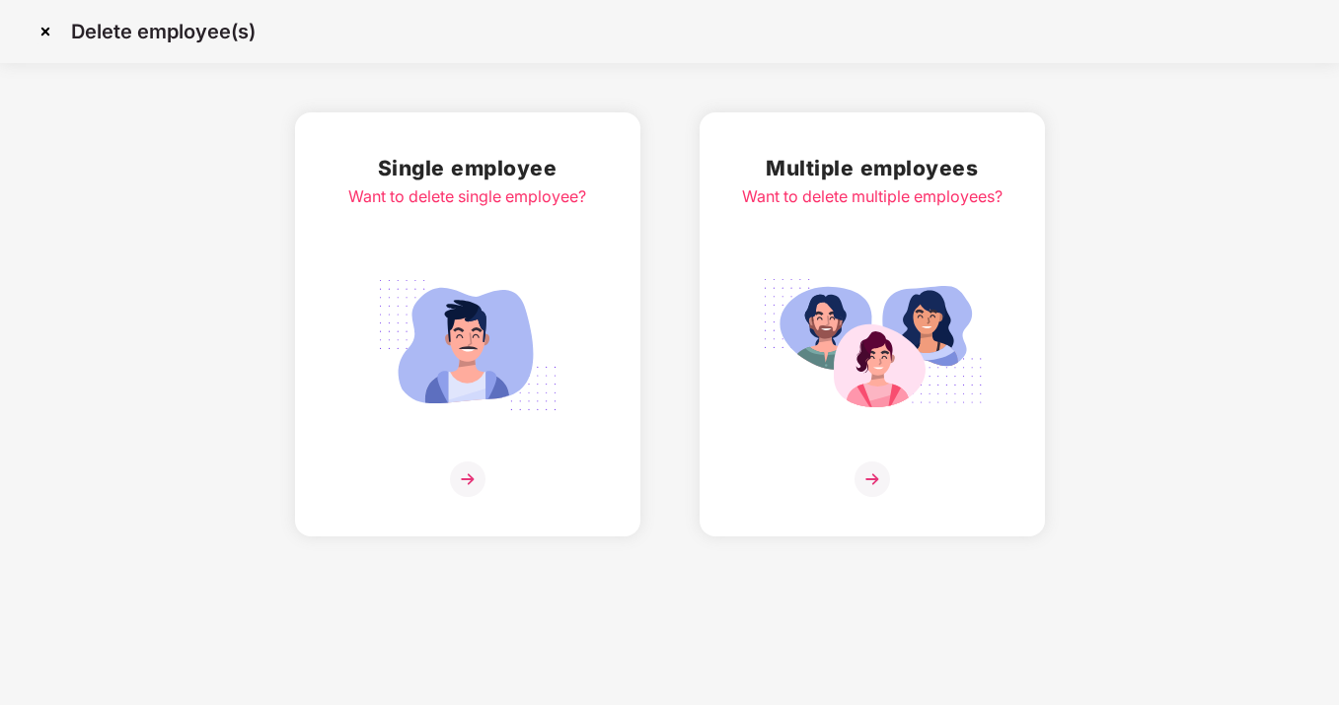
click at [877, 496] on img at bounding box center [872, 480] width 36 height 36
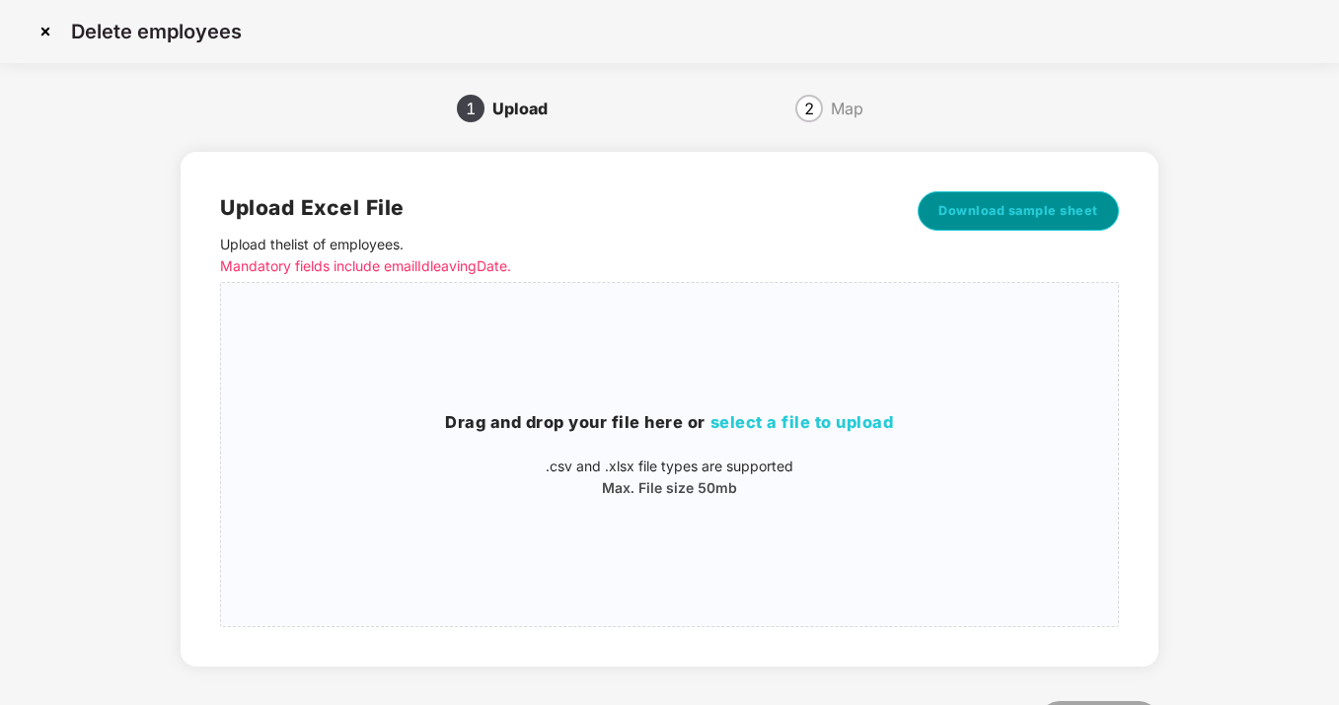
click at [996, 213] on span "Download sample sheet" at bounding box center [1018, 211] width 160 height 20
click at [44, 36] on img at bounding box center [46, 32] width 32 height 32
